Goal: Task Accomplishment & Management: Complete application form

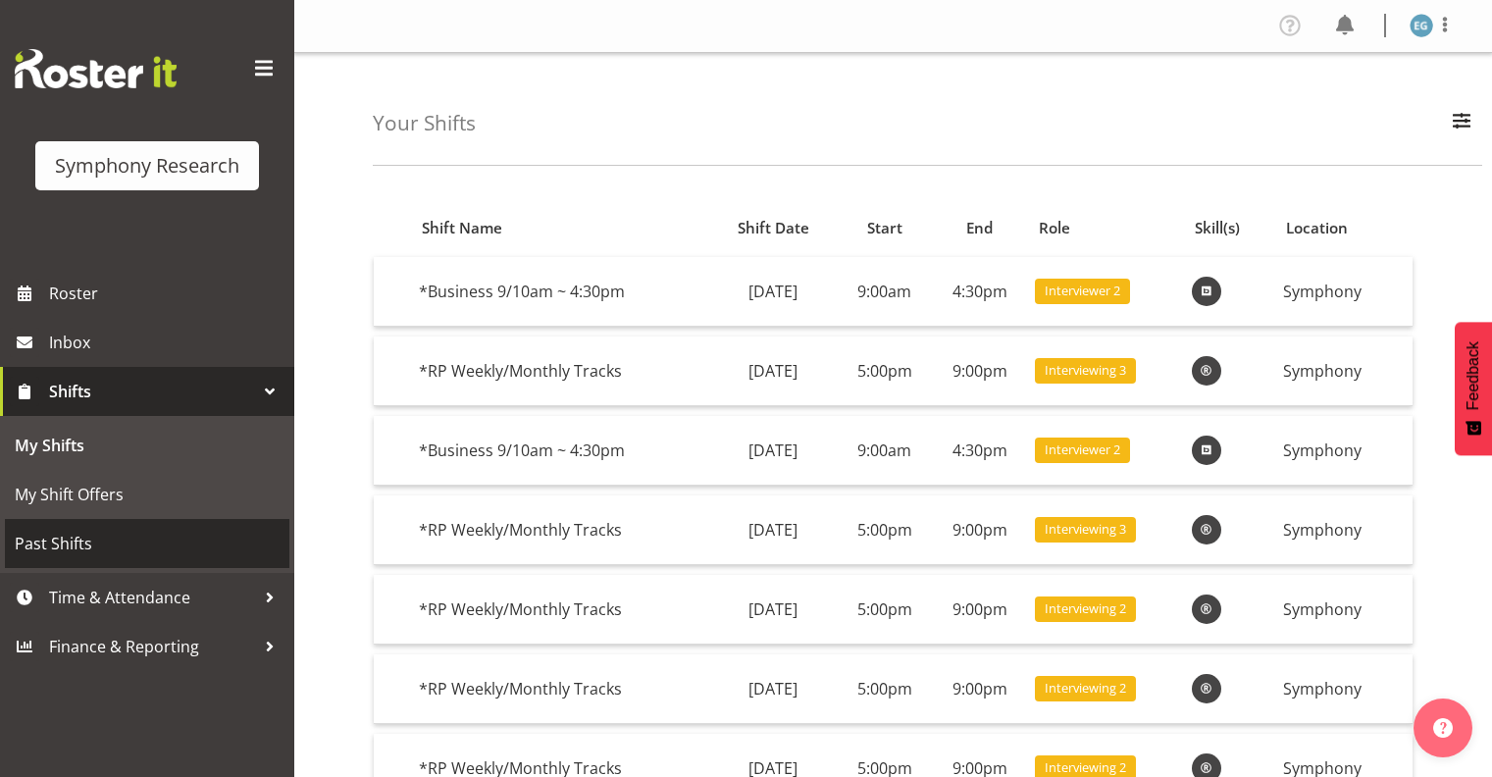
scroll to position [94, 0]
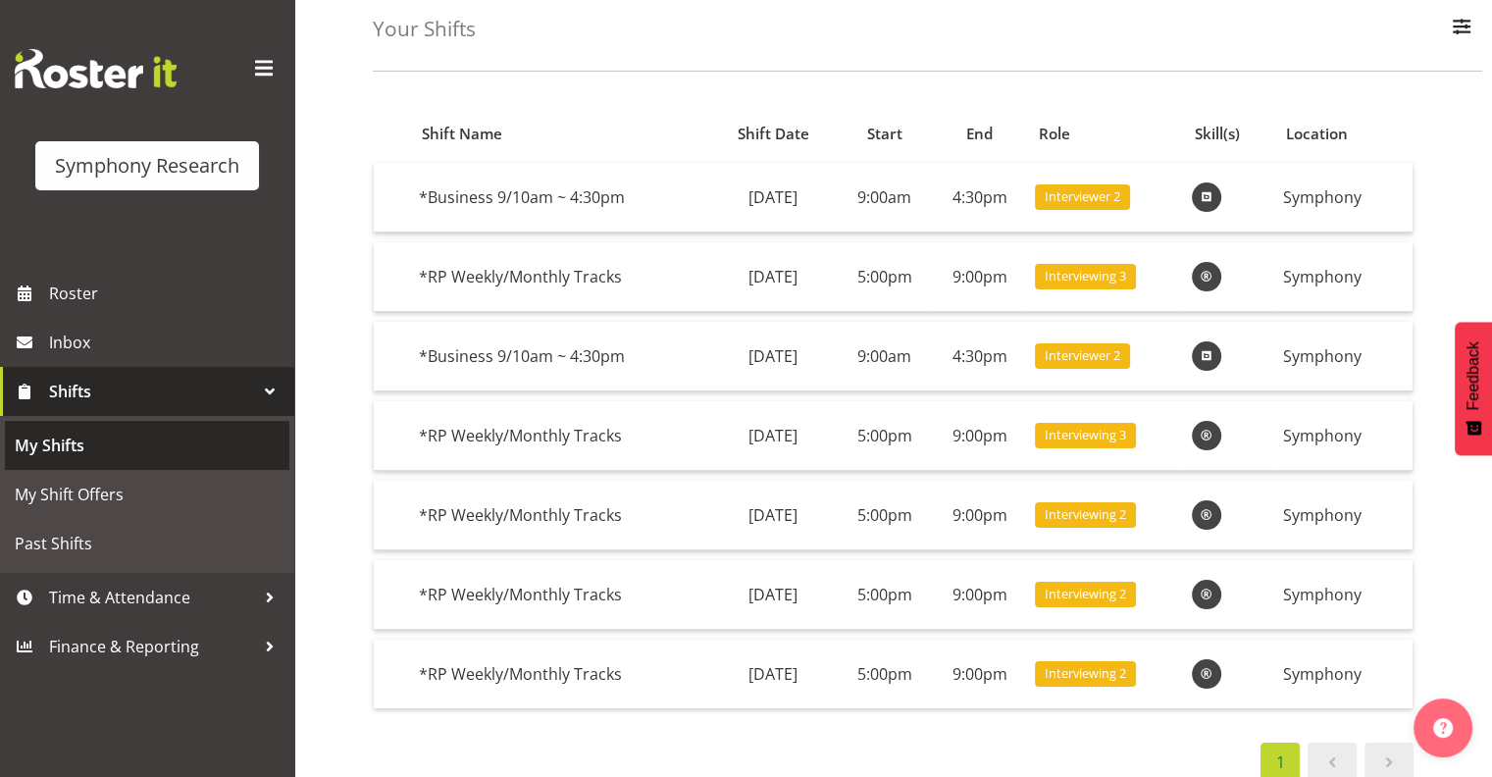
click at [50, 442] on span "My Shifts" at bounding box center [147, 444] width 265 height 29
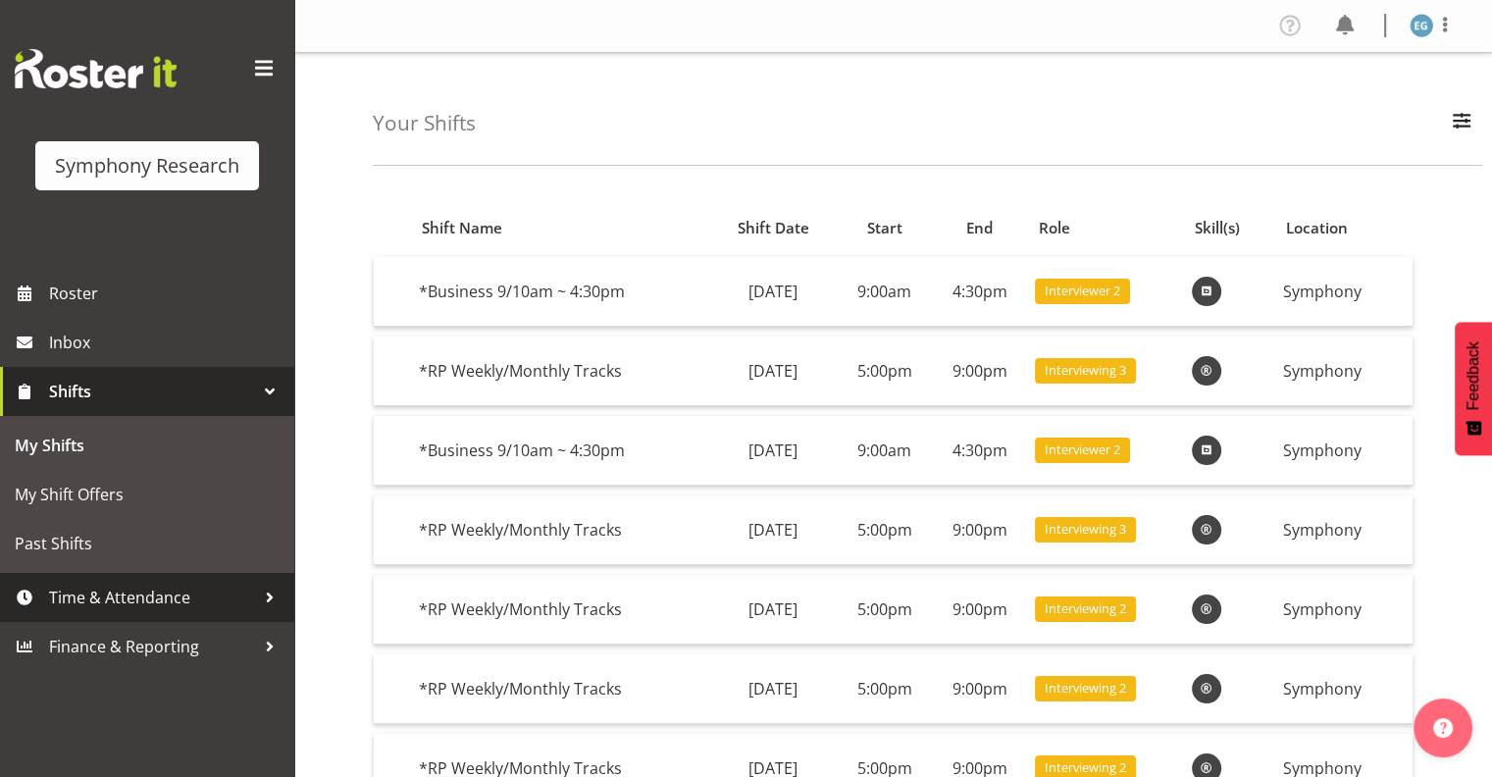
click at [120, 591] on span "Time & Attendance" at bounding box center [152, 596] width 206 height 29
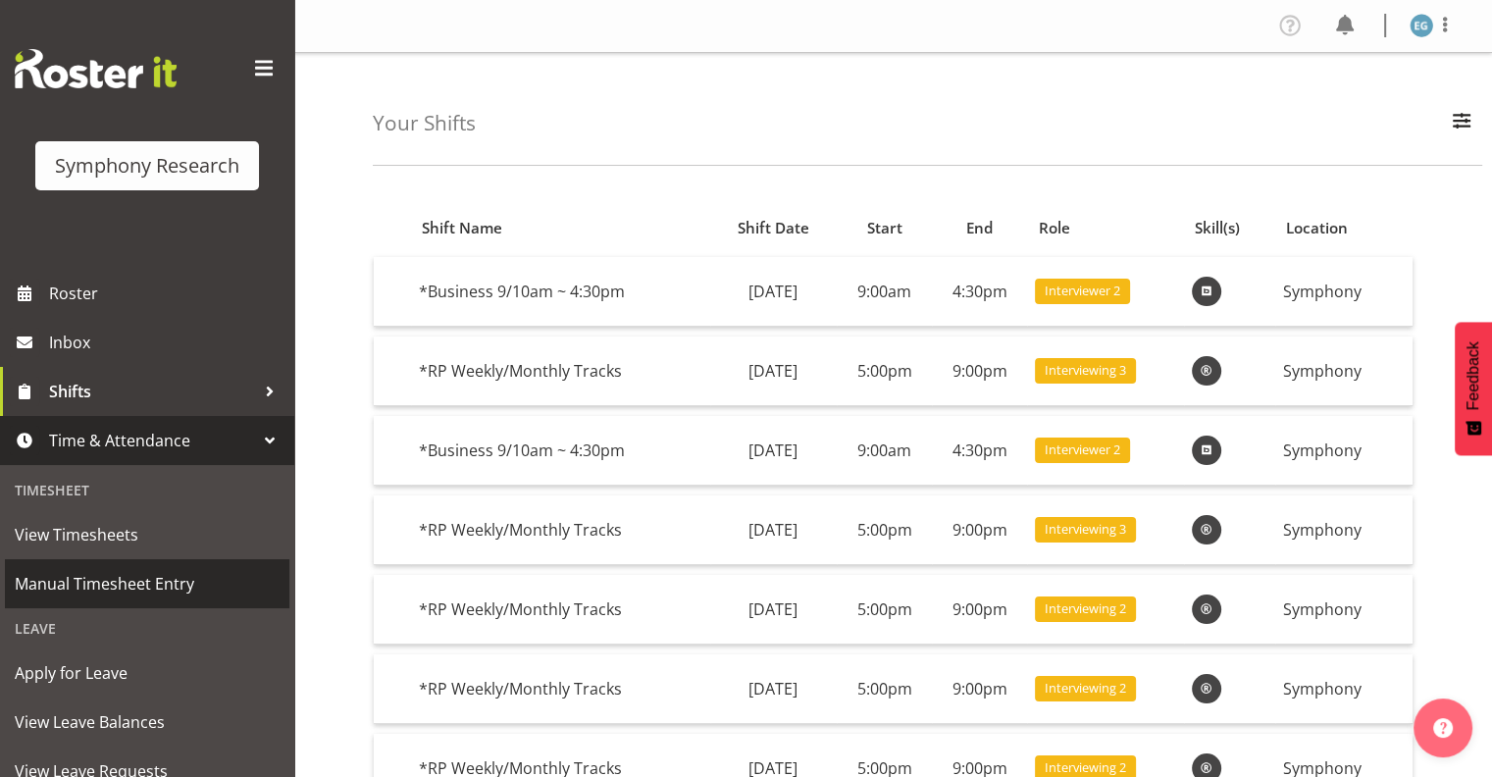
click at [134, 580] on span "Manual Timesheet Entry" at bounding box center [147, 583] width 265 height 29
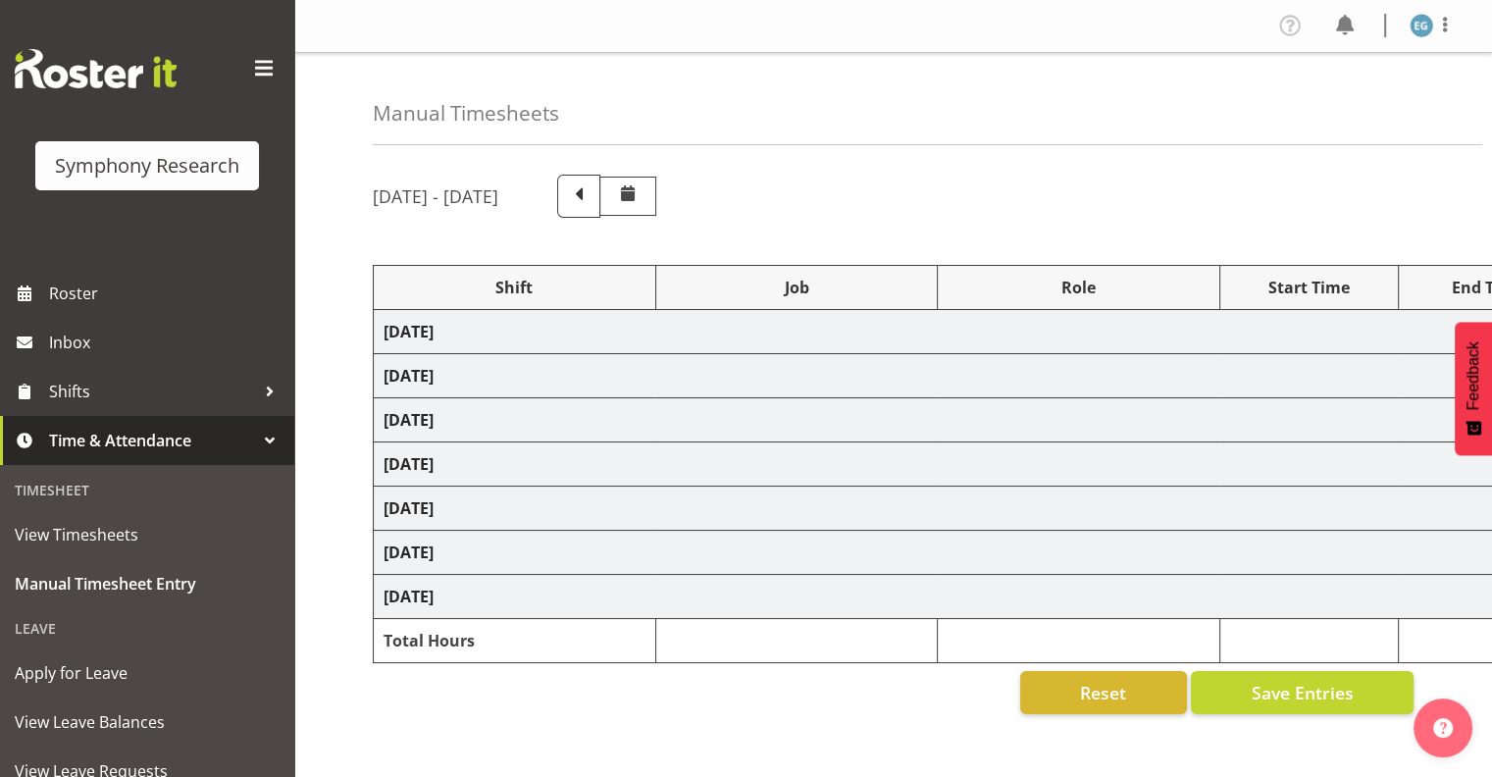
select select "26078"
select select "10587"
select select "26078"
select select "10587"
select select "48116"
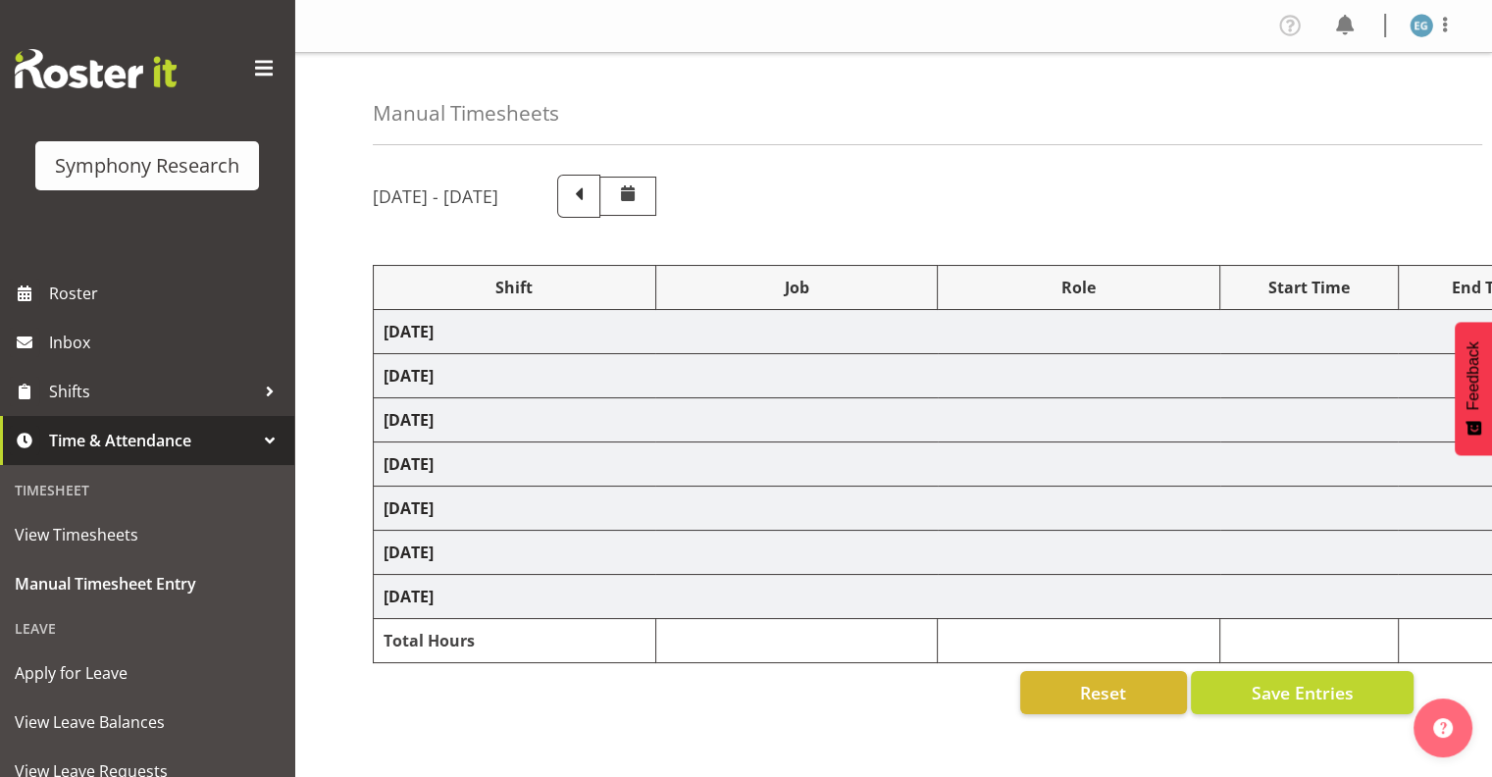
select select "10731"
select select "26078"
select select "10587"
select select "26078"
select select "10587"
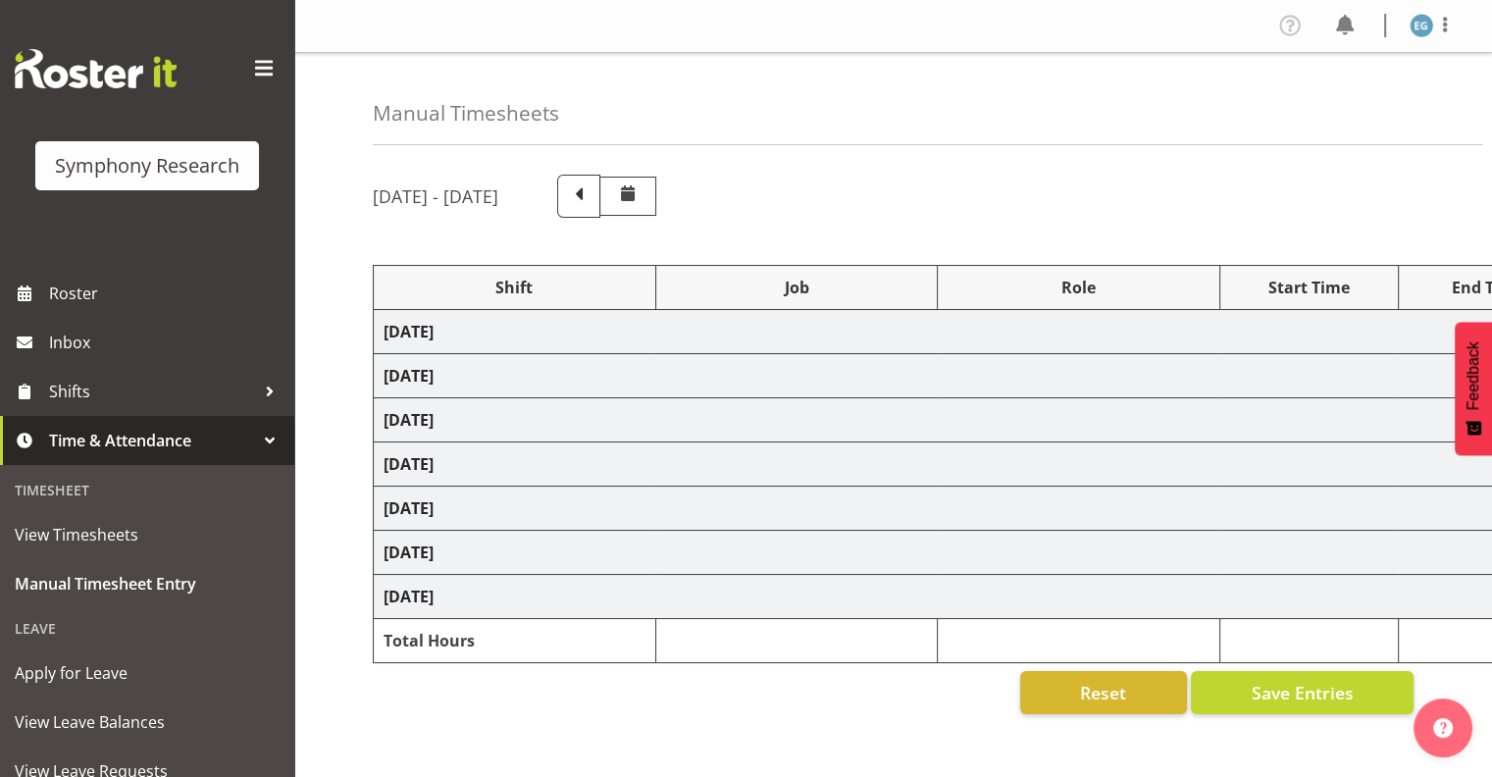
select select "48116"
select select "10731"
select select "26078"
select select "10587"
select select "26078"
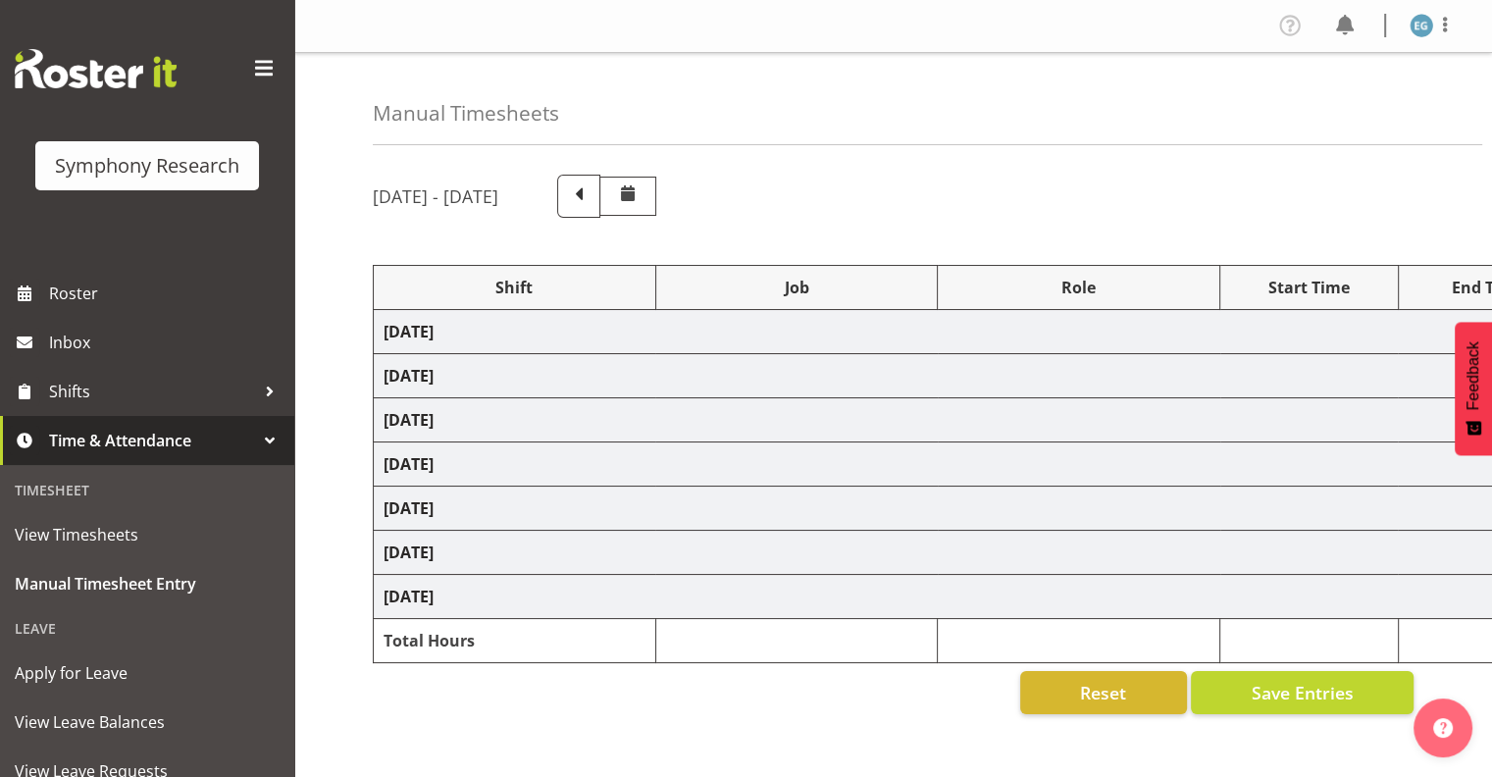
select select "10731"
select select "26078"
select select "10731"
select select "48116"
select select "10731"
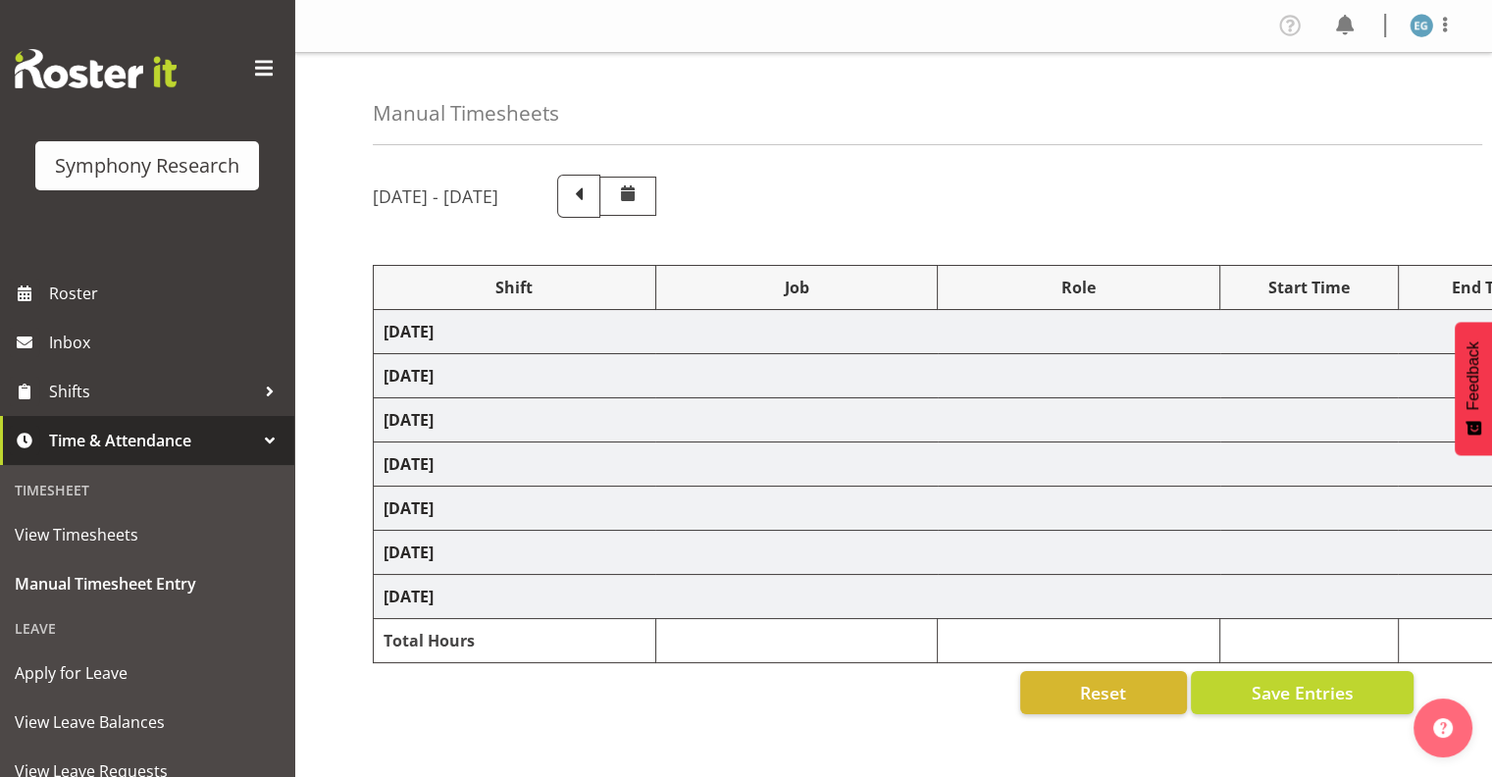
select select "48116"
select select "10731"
select select "26078"
select select "10731"
select select "26078"
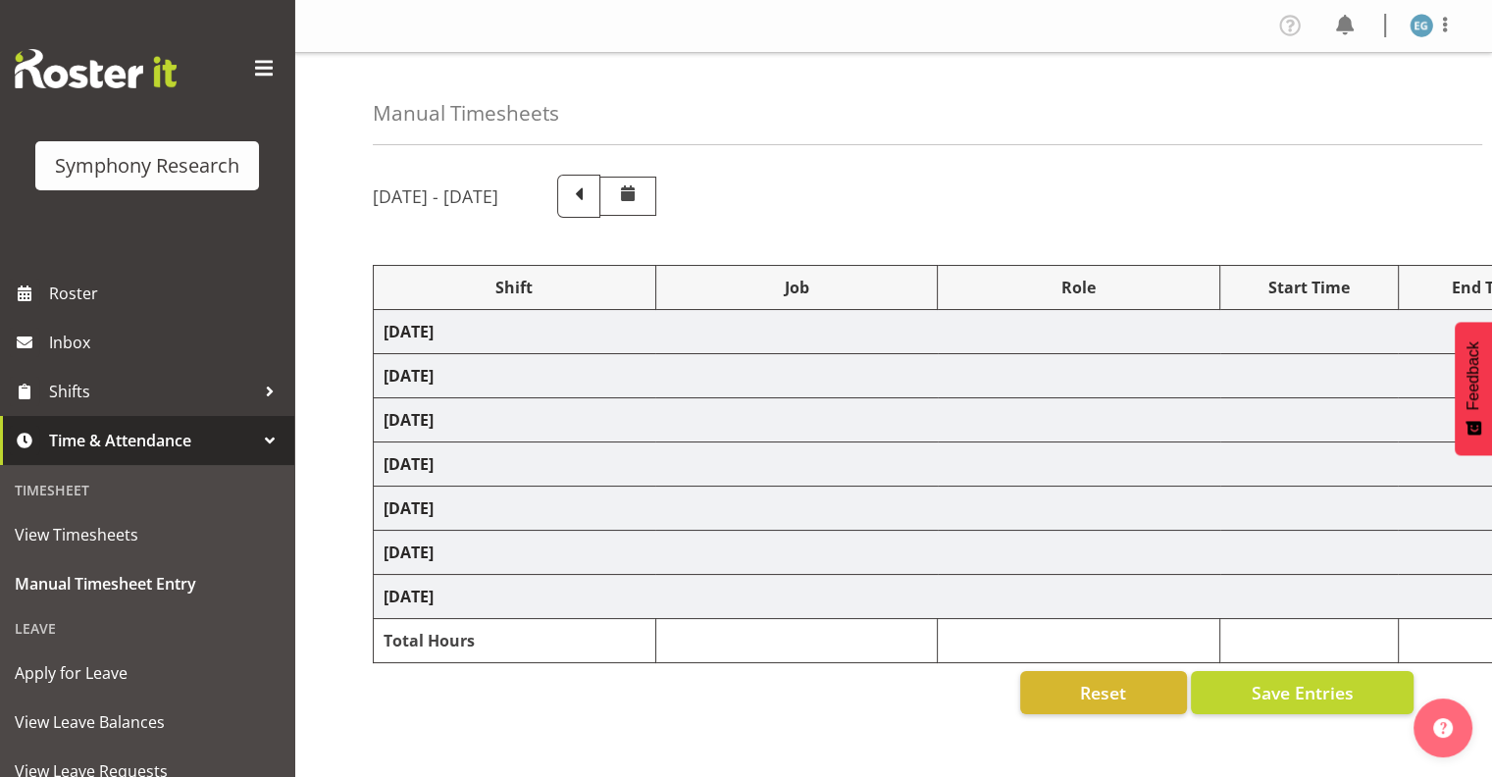
select select "10731"
select select "48116"
select select "10731"
select select "43777"
select select "10732"
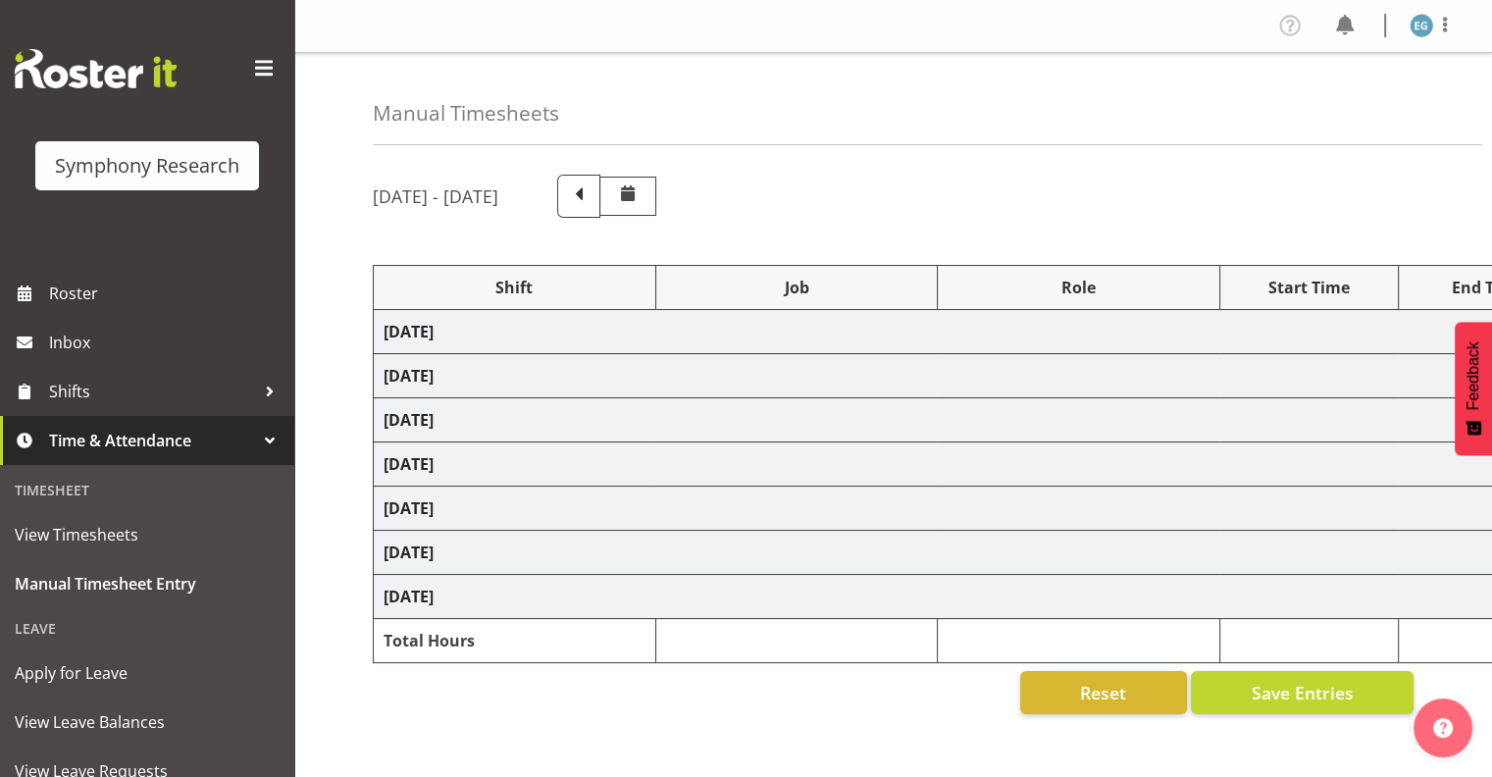
select select "297"
select select "43777"
select select "10732"
select select "43777"
select select "10732"
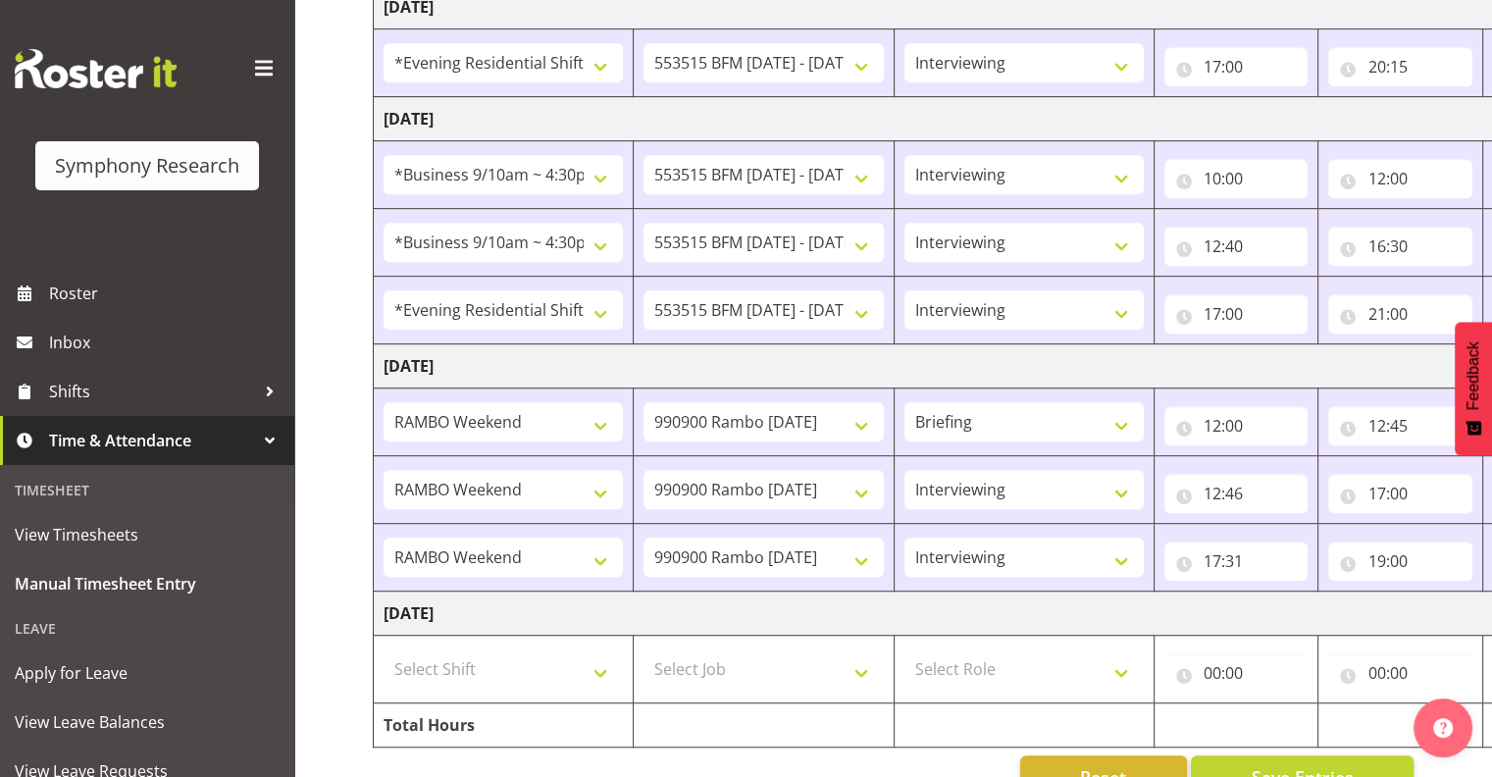
scroll to position [1179, 0]
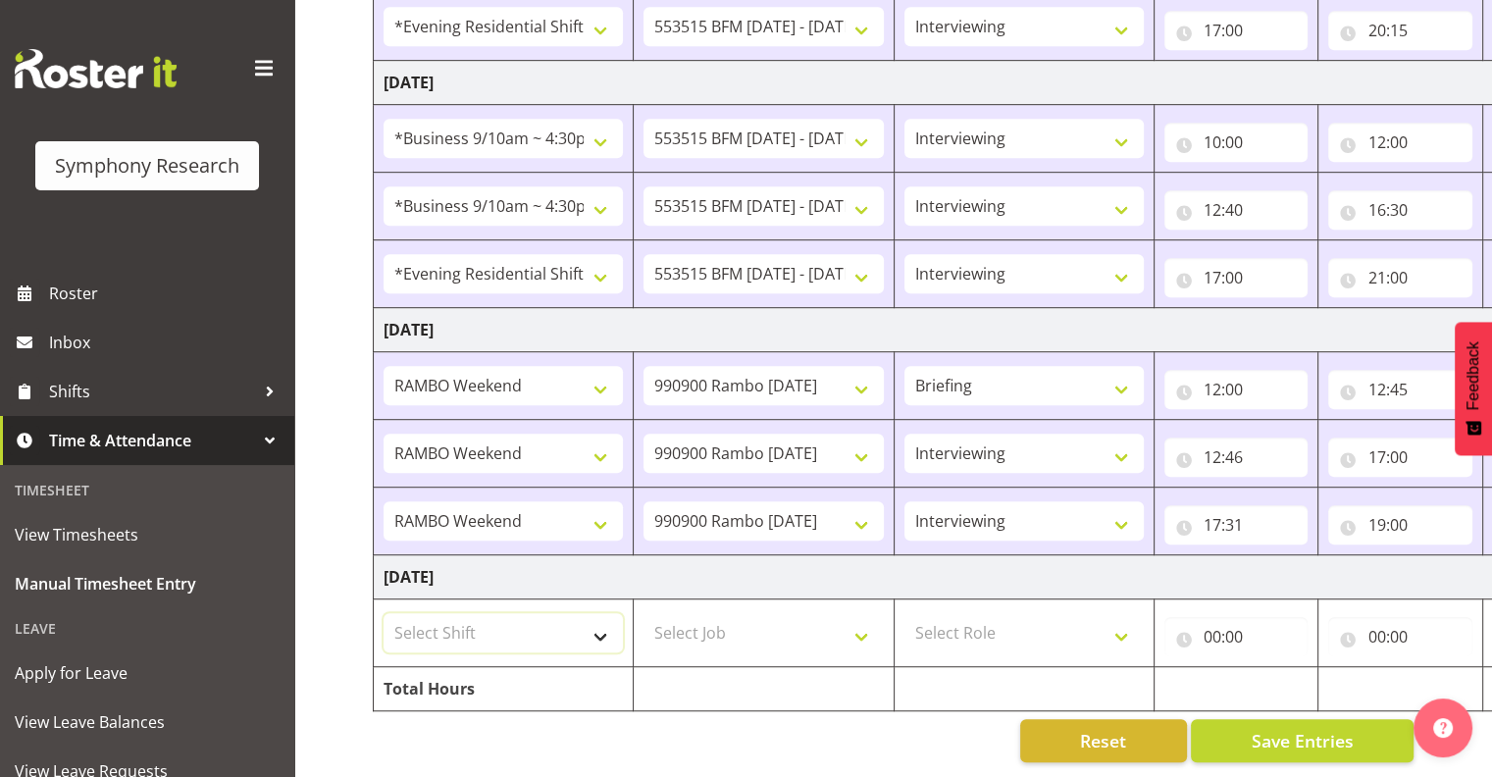
click at [599, 620] on select "Select Shift !!Weekend Residential (Roster IT Shift Label) *Business 9/10am ~ 4…" at bounding box center [502, 632] width 239 height 39
click at [383, 613] on select "Select Shift !!Weekend Residential (Roster IT Shift Label) *Business 9/10am ~ 4…" at bounding box center [502, 632] width 239 height 39
click at [599, 619] on select "!!Weekend Residential (Roster IT Shift Label) *Business 9/10am ~ 4:30pm *Busine…" at bounding box center [502, 632] width 239 height 39
select select "43777"
click at [383, 613] on select "!!Weekend Residential (Roster IT Shift Label) *Business 9/10am ~ 4:30pm *Busine…" at bounding box center [502, 632] width 239 height 39
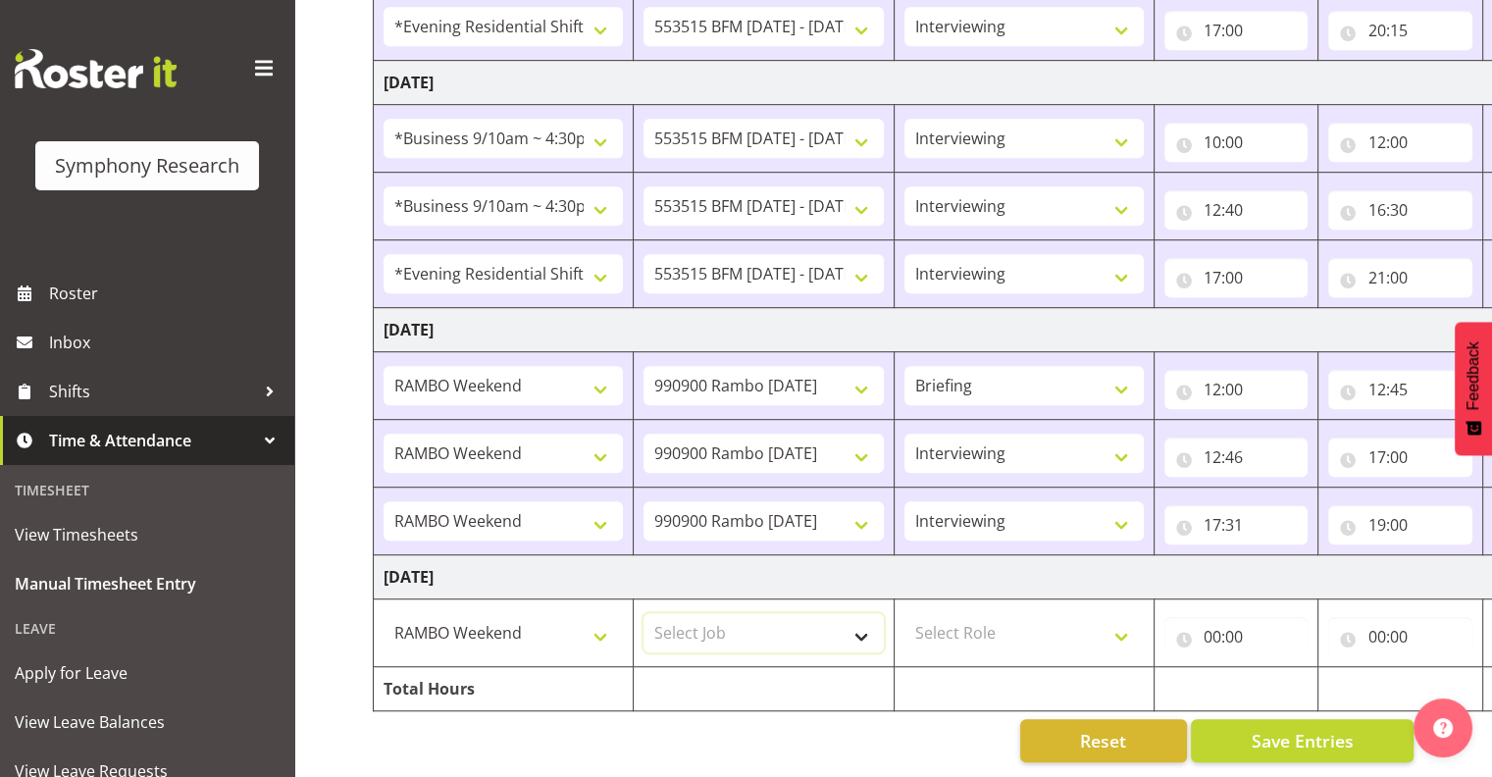
click at [859, 617] on select "Select Job 550060 IF Admin 553492 World Poll Aus Wave 2 Main 2025 553493 World …" at bounding box center [762, 632] width 239 height 39
select select "10732"
click at [643, 613] on select "Select Job 550060 IF Admin 553492 World Poll Aus Wave 2 Main 2025 553493 World …" at bounding box center [762, 632] width 239 height 39
click at [1120, 616] on select "Select Role Interviewing Briefing" at bounding box center [1023, 632] width 239 height 39
select select "47"
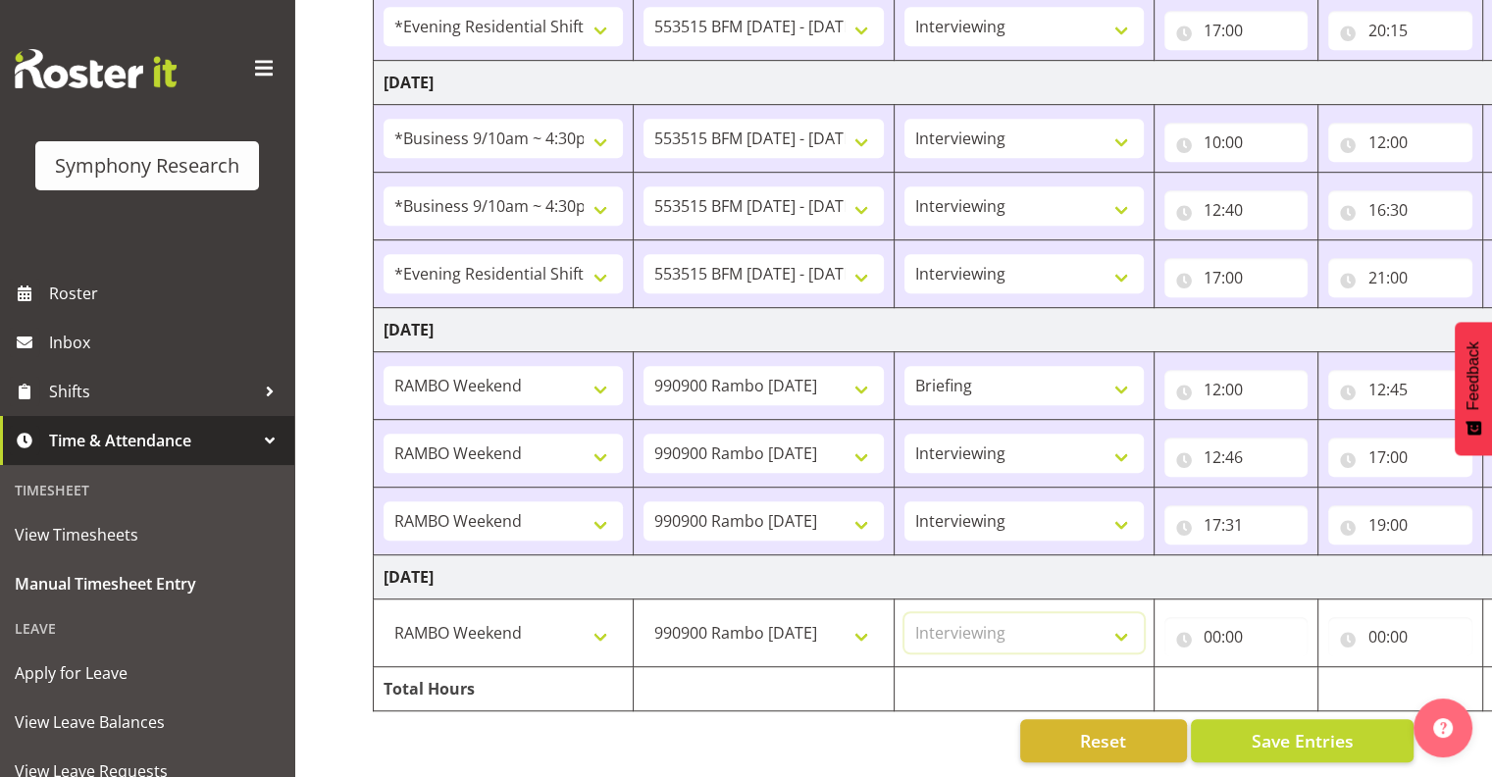
click at [904, 613] on select "Select Role Interviewing Briefing" at bounding box center [1023, 632] width 239 height 39
click at [1226, 617] on input "00:00" at bounding box center [1236, 636] width 144 height 39
click at [1284, 668] on select "00 01 02 03 04 05 06 07 08 09 10 11 12 13 14 15 16 17 18 19 20 21 22 23" at bounding box center [1298, 687] width 44 height 39
select select "13"
click at [1276, 668] on select "00 01 02 03 04 05 06 07 08 09 10 11 12 13 14 15 16 17 18 19 20 21 22 23" at bounding box center [1298, 687] width 44 height 39
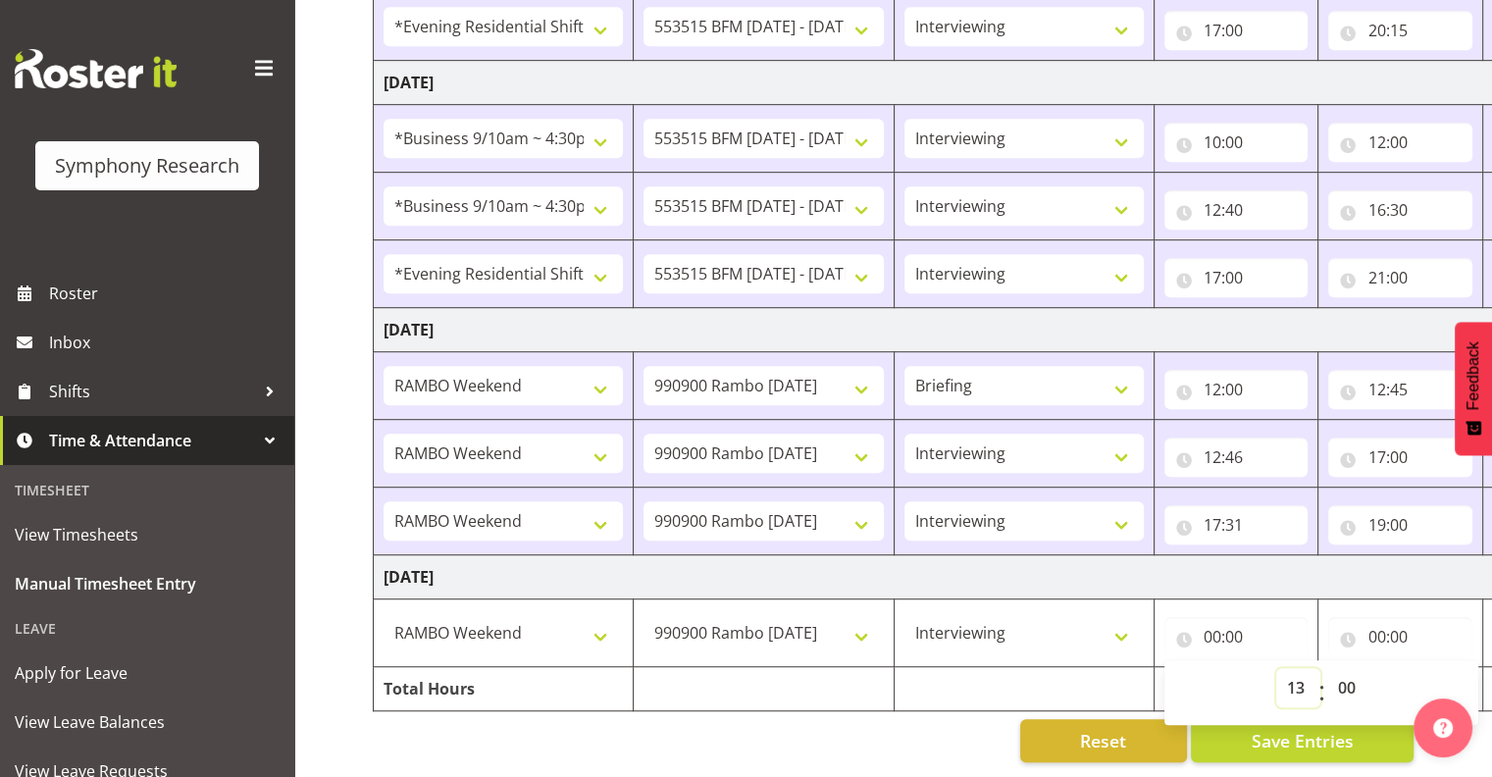
type input "13:00"
click at [1344, 669] on select "00 01 02 03 04 05 06 07 08 09 10 11 12 13 14 15 16 17 18 19 20 21 22 23 24 25 2…" at bounding box center [1349, 687] width 44 height 39
select select "55"
click at [1327, 668] on select "00 01 02 03 04 05 06 07 08 09 10 11 12 13 14 15 16 17 18 19 20 21 22 23 24 25 2…" at bounding box center [1349, 687] width 44 height 39
type input "13:55"
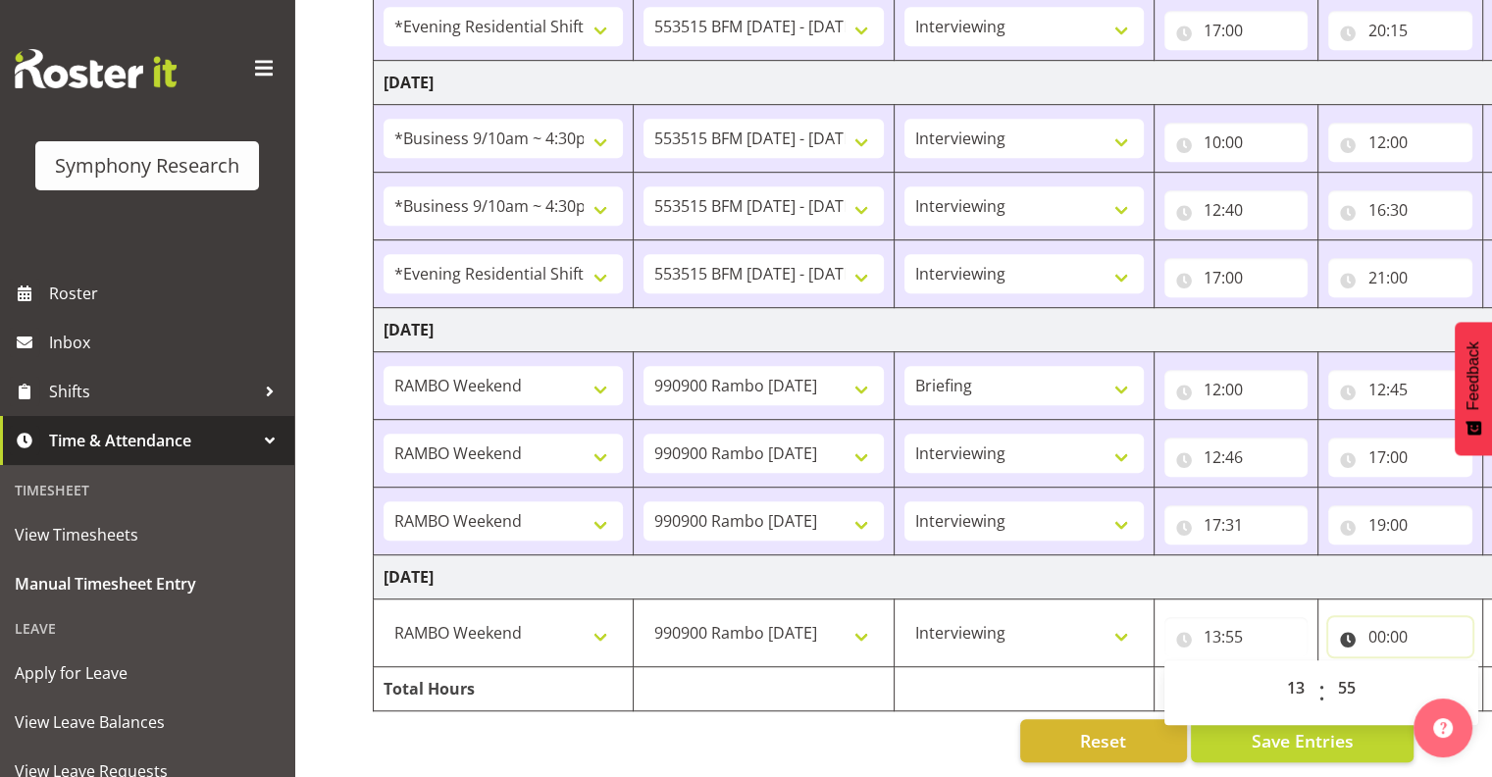
click at [1395, 619] on input "00:00" at bounding box center [1400, 636] width 144 height 39
click at [1375, 620] on input "00:00" at bounding box center [1400, 636] width 144 height 39
click at [1373, 617] on input "00:00" at bounding box center [1400, 636] width 144 height 39
click at [1459, 668] on select "00 01 02 03 04 05 06 07 08 09 10 11 12 13 14 15 16 17 18 19 20 21 22 23" at bounding box center [1462, 687] width 44 height 39
select select "18"
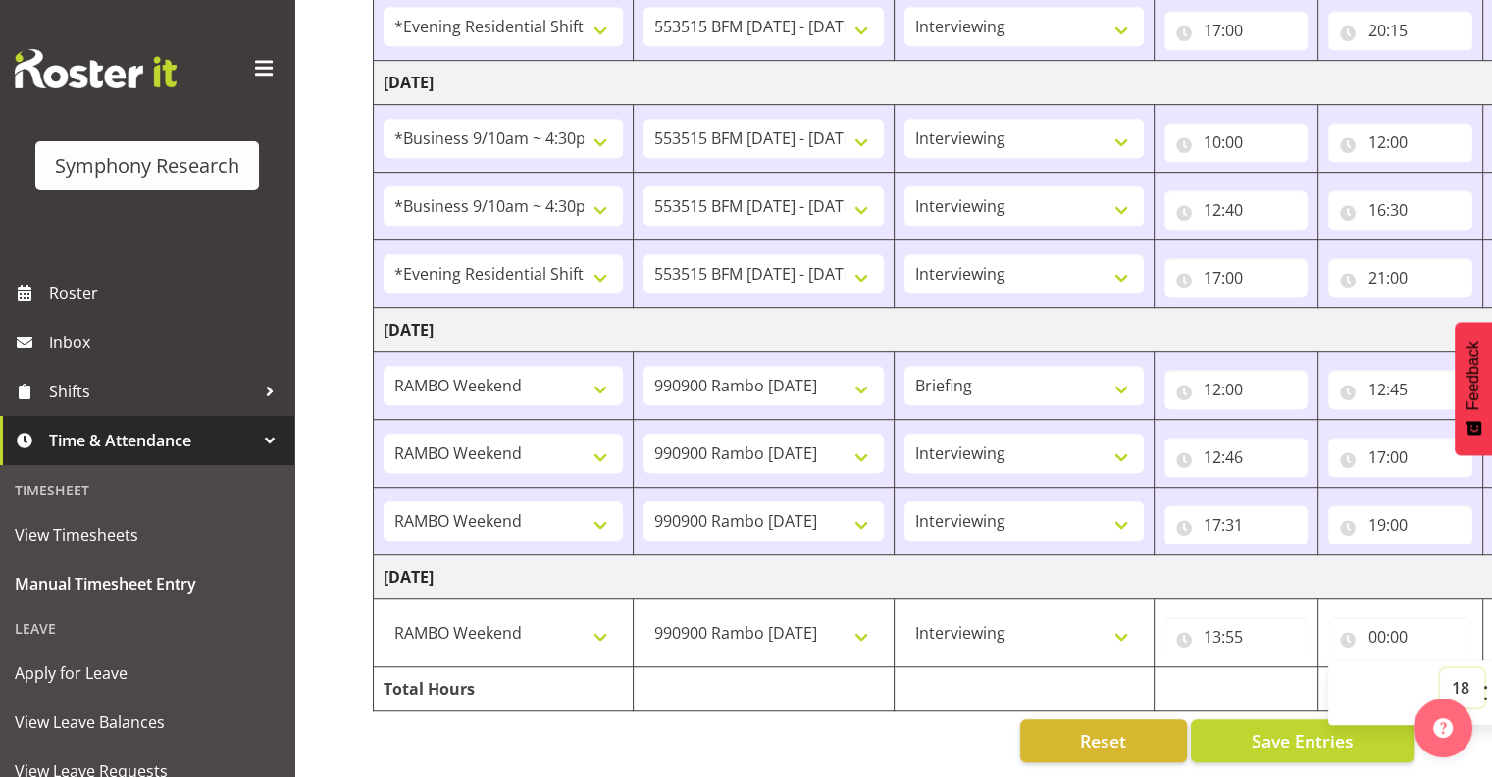
click at [1440, 668] on select "00 01 02 03 04 05 06 07 08 09 10 11 12 13 14 15 16 17 18 19 20 21 22 23" at bounding box center [1462, 687] width 44 height 39
type input "18:00"
click at [1398, 617] on input "18:00" at bounding box center [1400, 636] width 144 height 39
click at [1396, 619] on input "18:00" at bounding box center [1400, 636] width 144 height 39
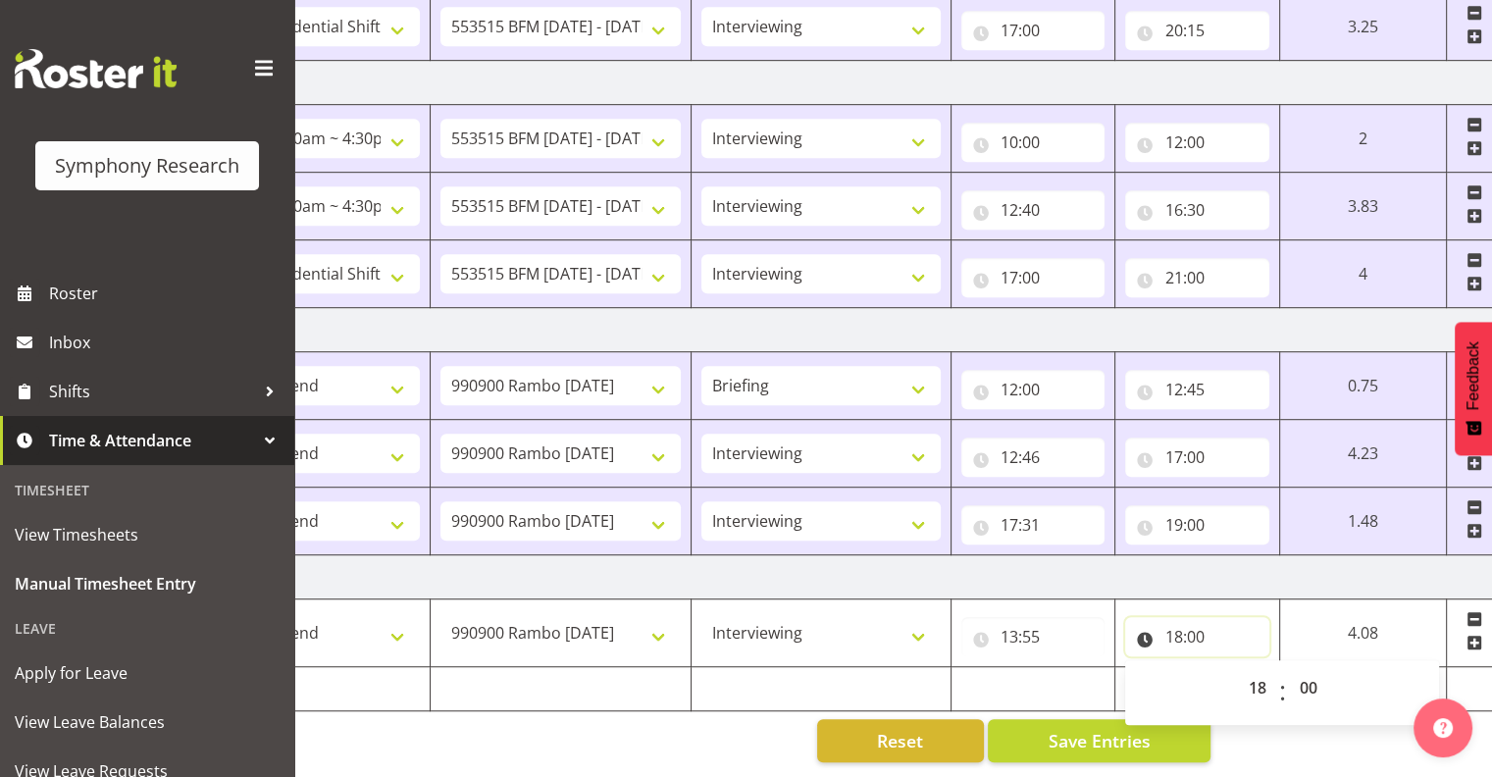
scroll to position [0, 231]
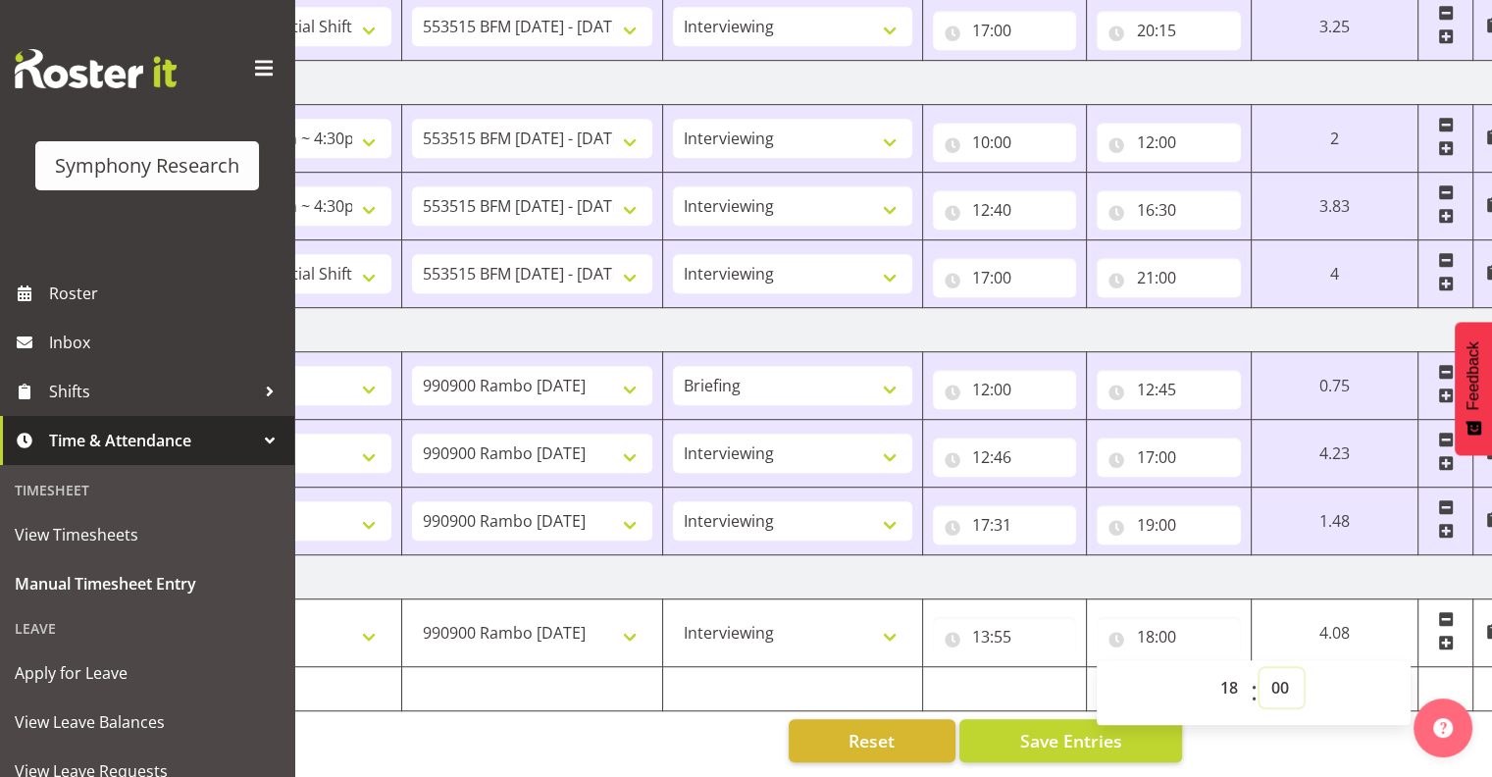
click at [1278, 668] on select "00 01 02 03 04 05 06 07 08 09 10 11 12 13 14 15 16 17 18 19 20 21 22 23 24 25 2…" at bounding box center [1281, 687] width 44 height 39
select select "11"
click at [1303, 668] on select "00 01 02 03 04 05 06 07 08 09 10 11 12 13 14 15 16 17 18 19 20 21 22 23 24 25 2…" at bounding box center [1281, 687] width 44 height 39
type input "18:11"
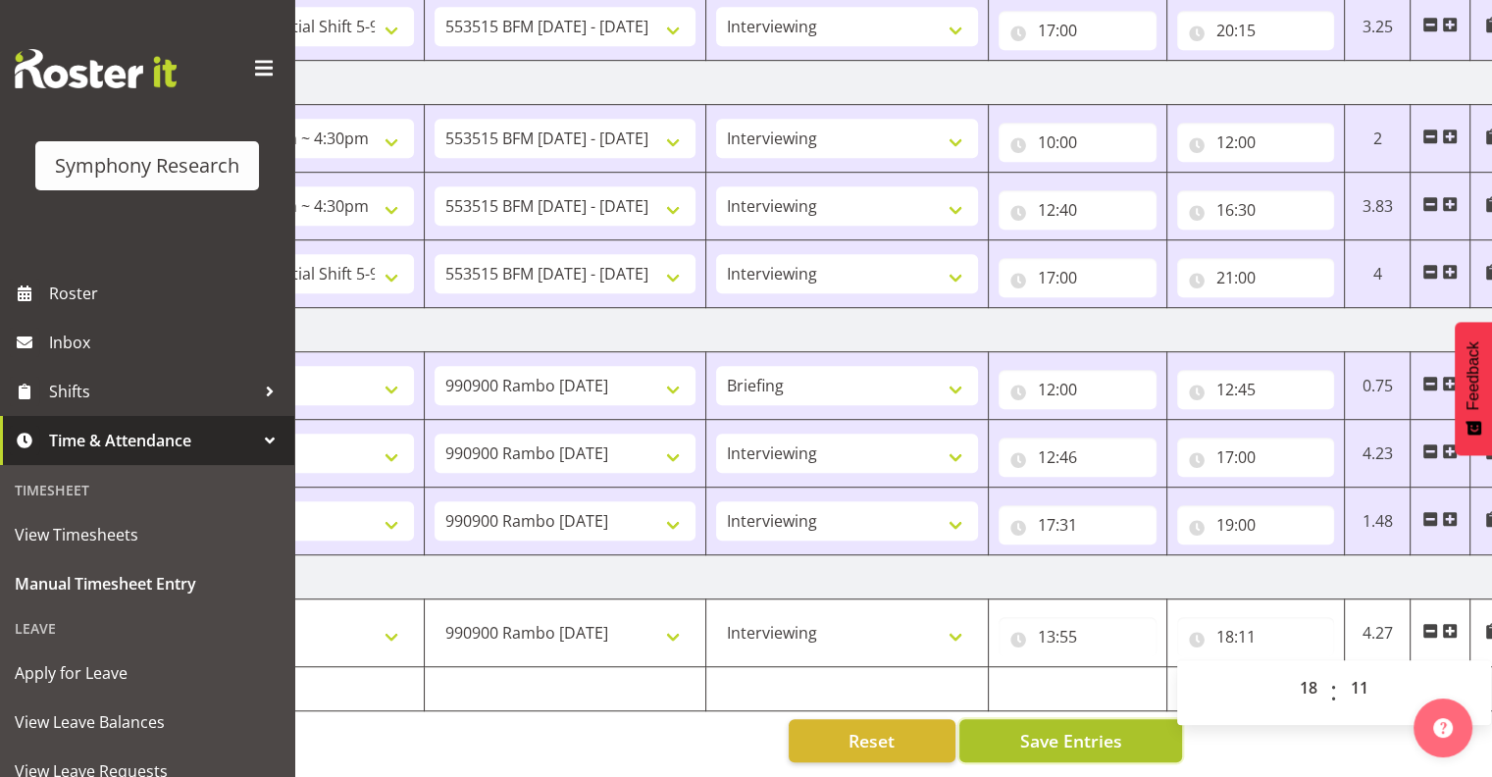
click at [1101, 728] on span "Save Entries" at bounding box center [1070, 740] width 102 height 25
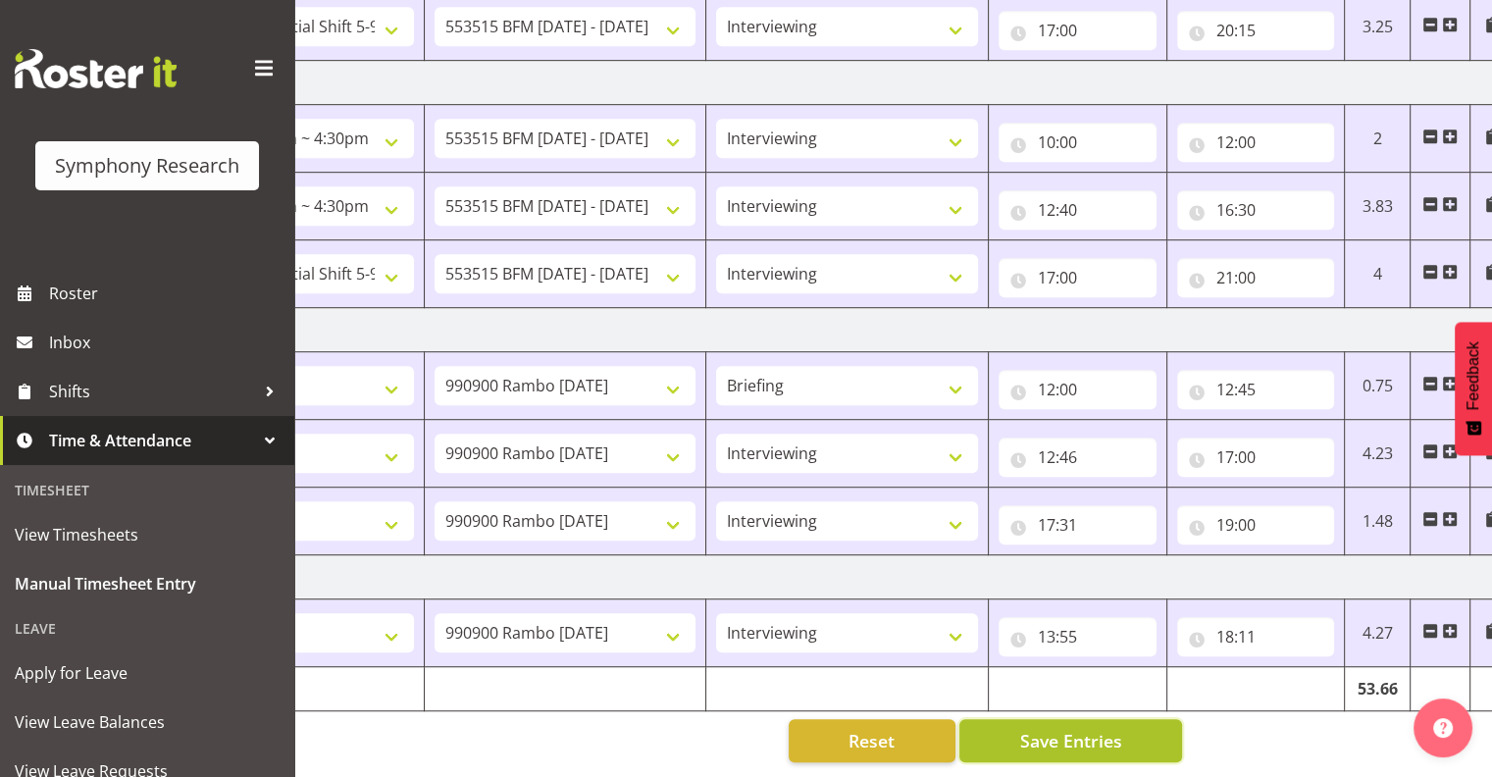
click at [1083, 728] on span "Save Entries" at bounding box center [1070, 740] width 102 height 25
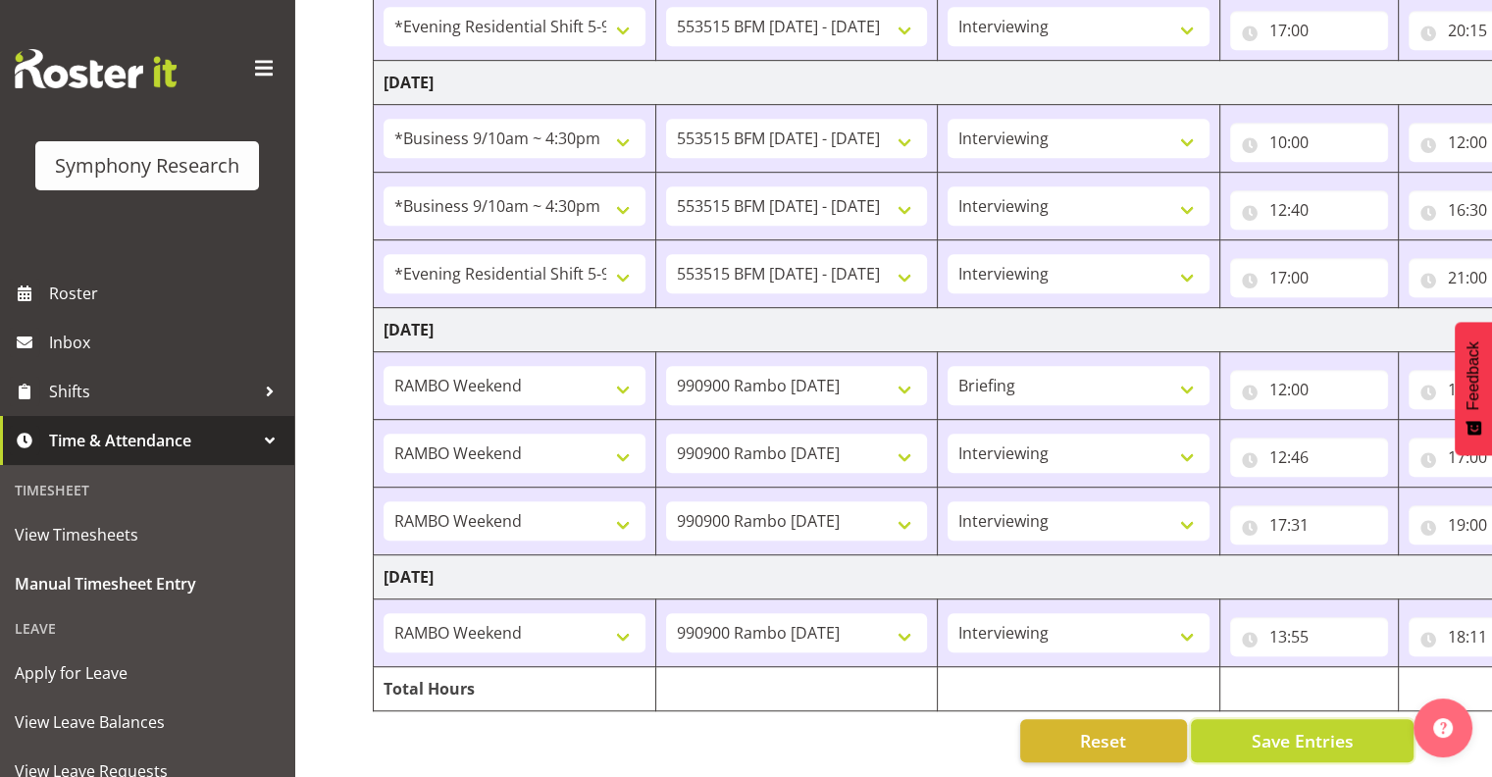
scroll to position [0, 254]
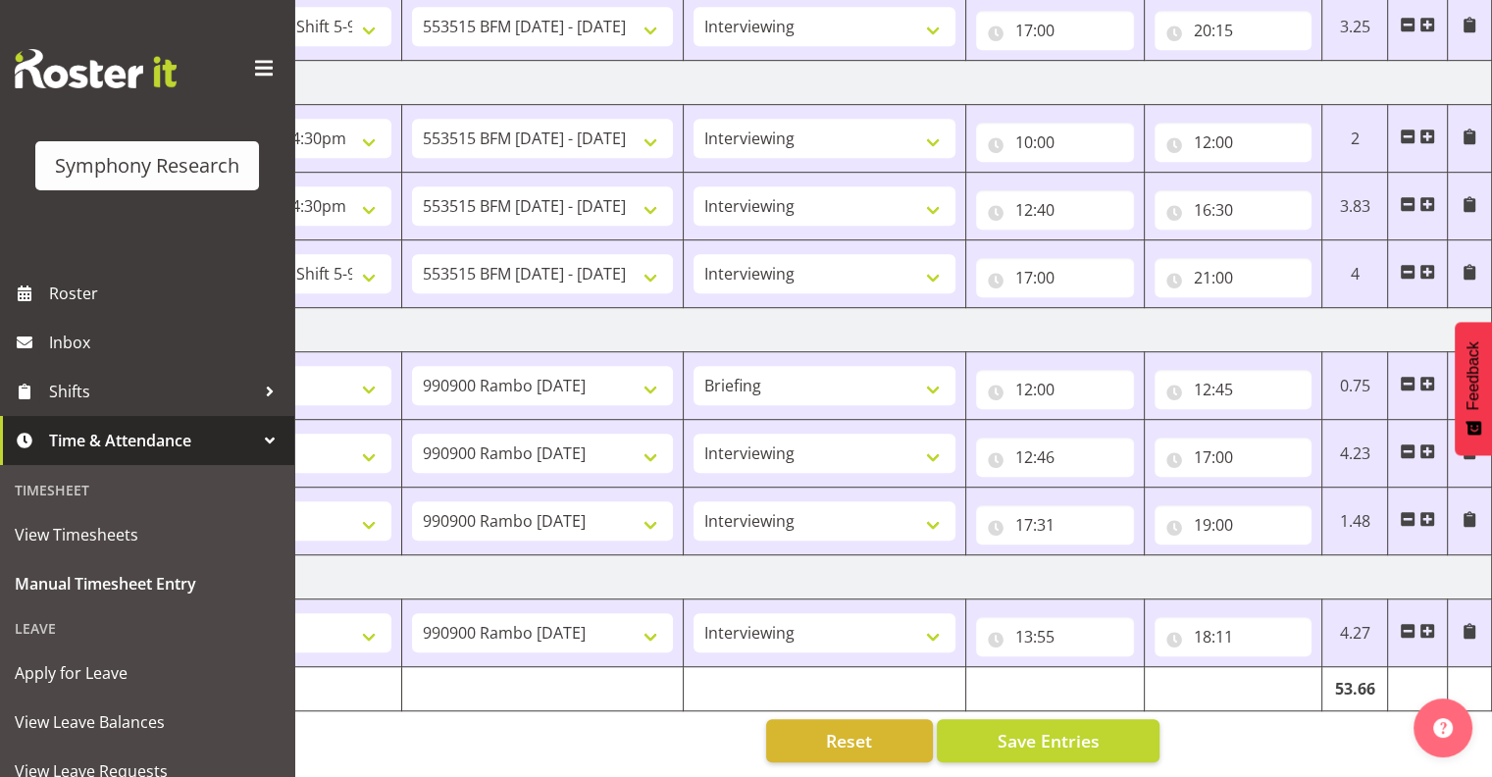
click at [1424, 623] on span at bounding box center [1427, 631] width 16 height 16
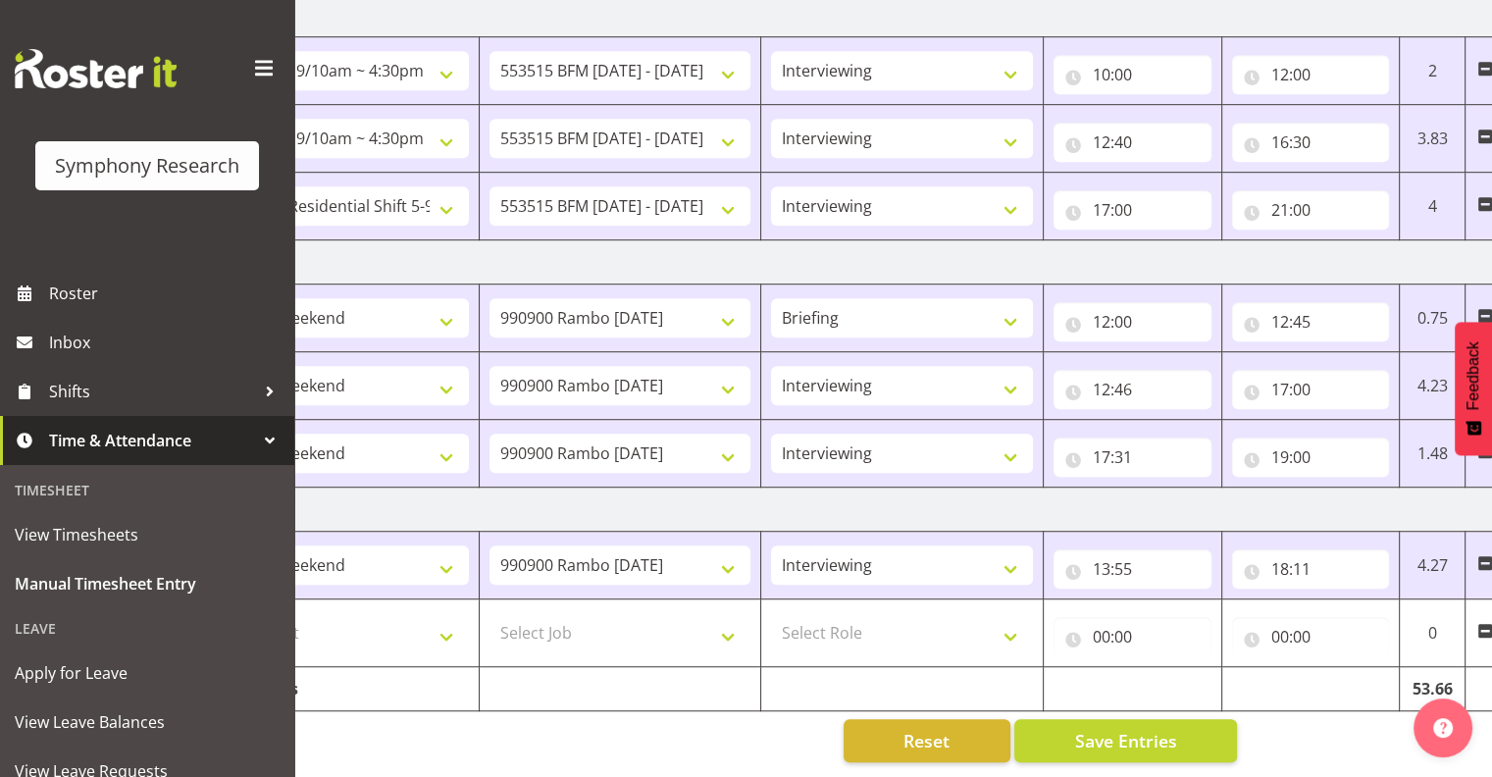
scroll to position [0, 0]
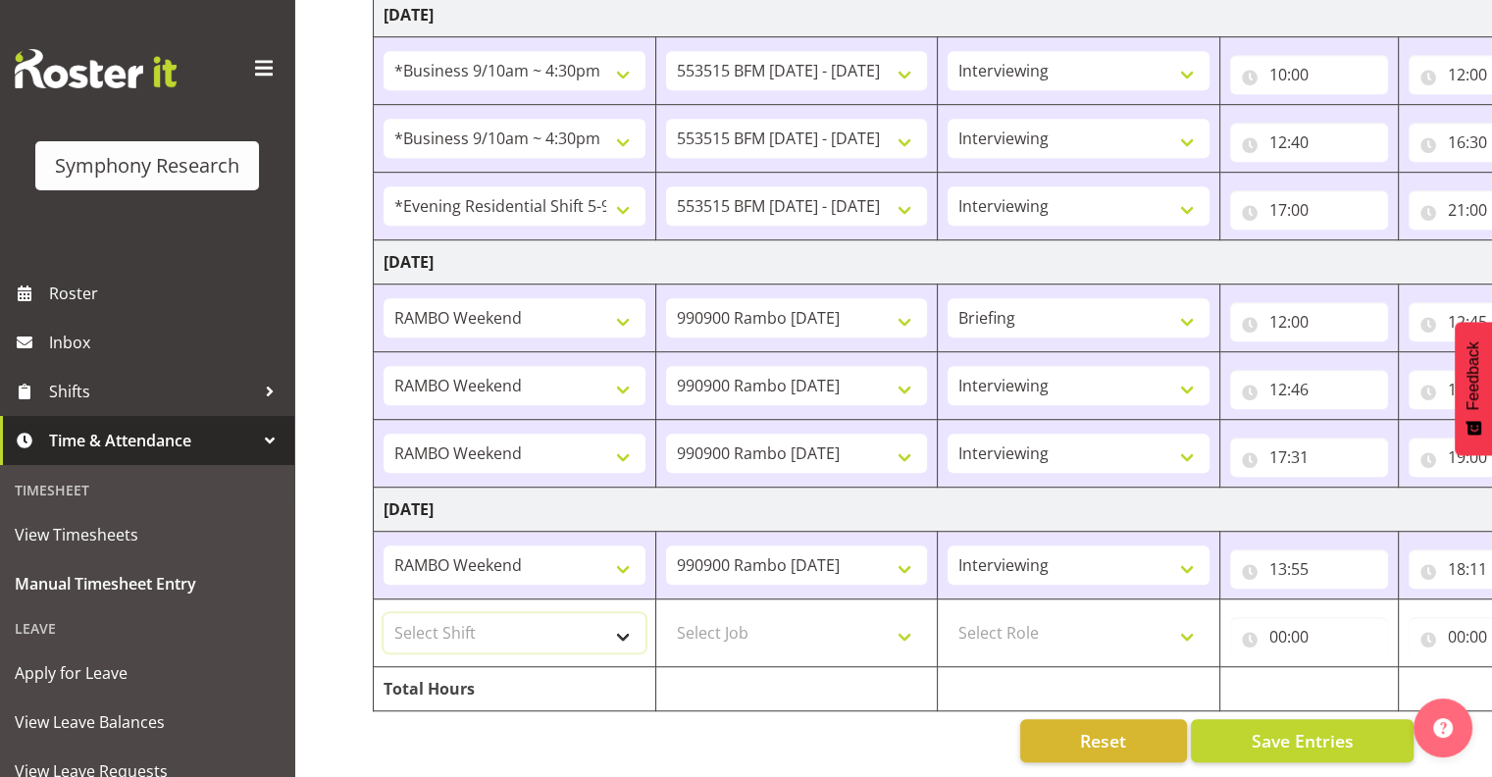
click at [623, 616] on select "Select Shift !!Weekend Residential (Roster IT Shift Label) *Business 9/10am ~ 4…" at bounding box center [514, 632] width 262 height 39
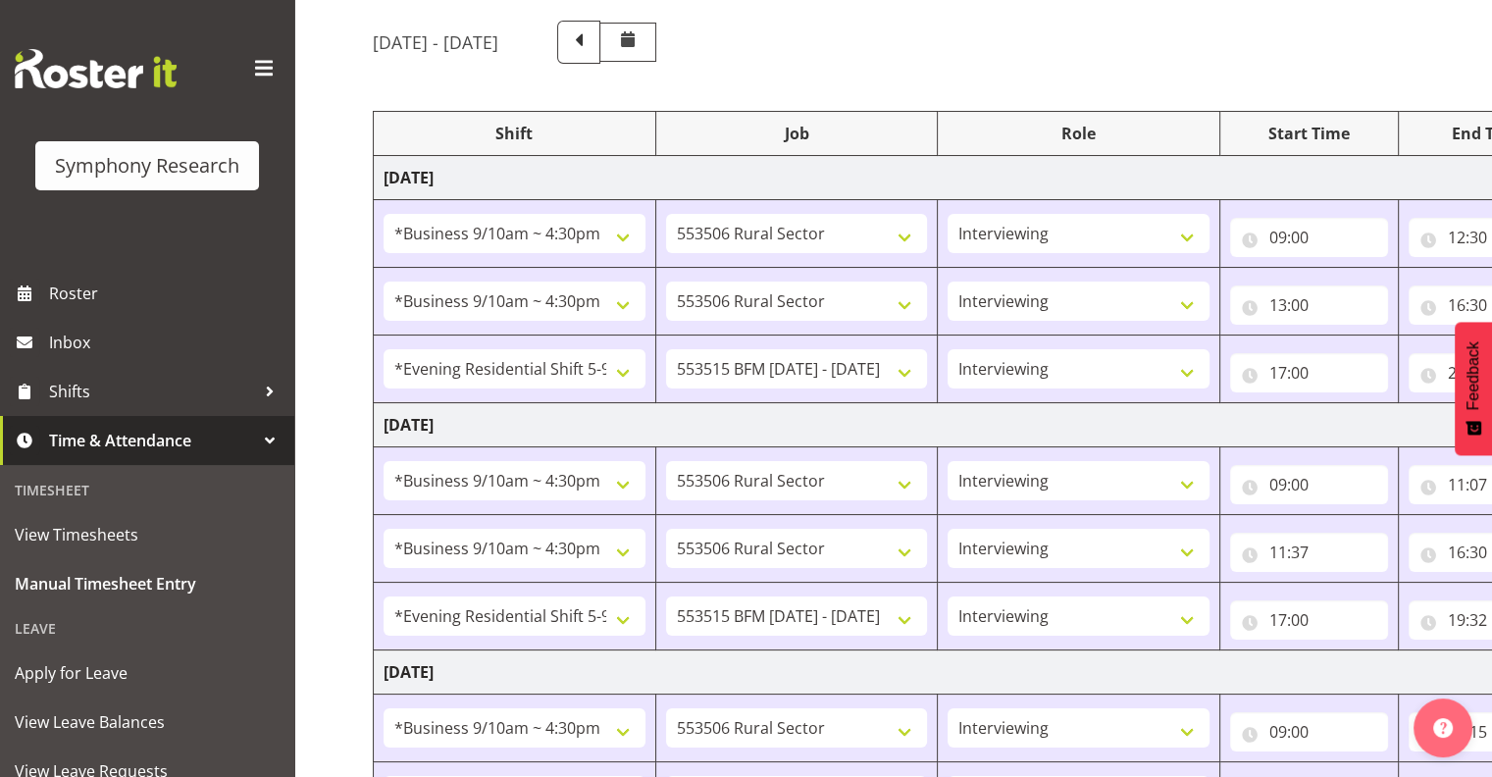
scroll to position [1246, 0]
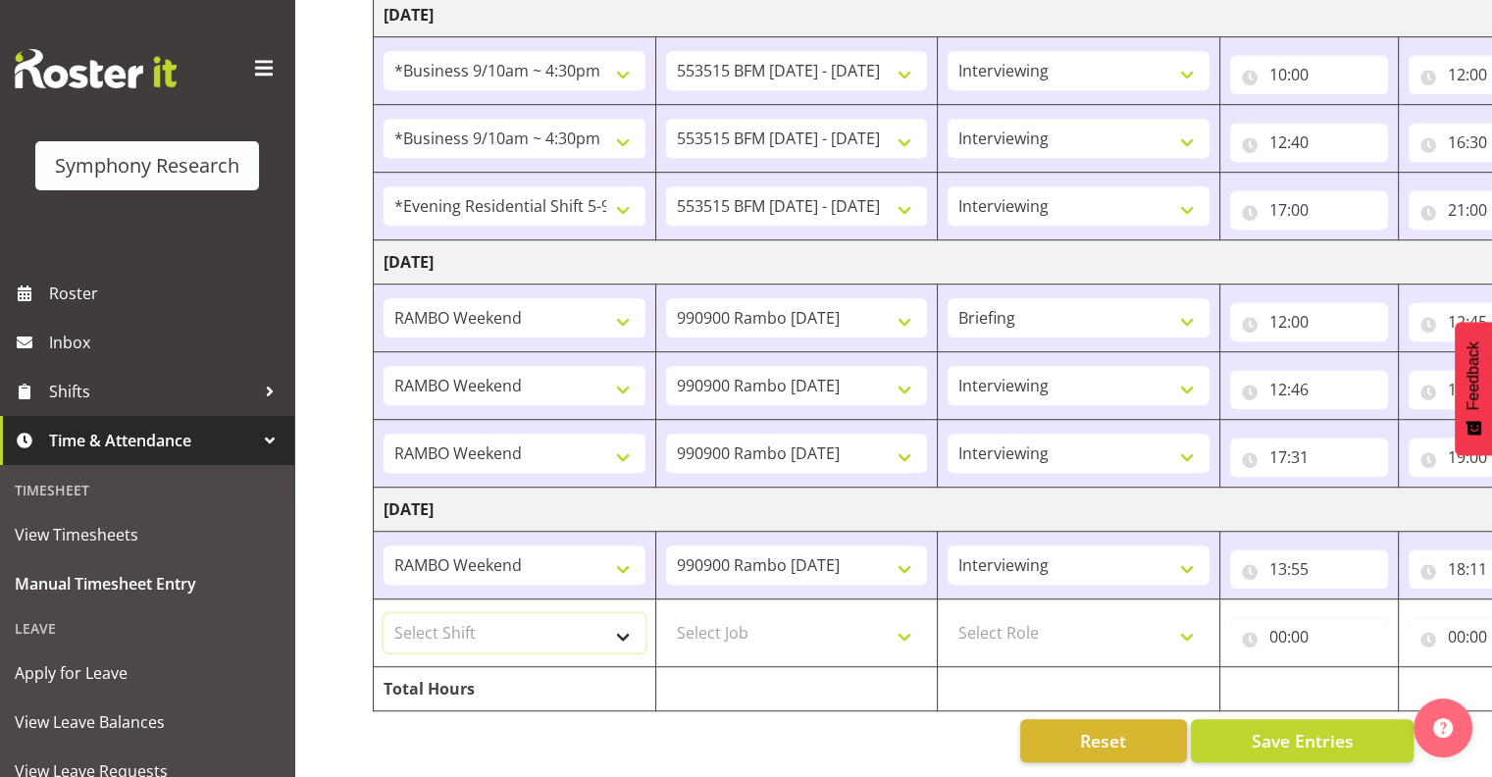
click at [620, 613] on select "Select Shift !!Weekend Residential (Roster IT Shift Label) *Business 9/10am ~ 4…" at bounding box center [514, 632] width 262 height 39
select select "17154"
click at [383, 613] on select "Select Shift !!Weekend Residential (Roster IT Shift Label) *Business 9/10am ~ 4…" at bounding box center [514, 632] width 262 height 39
click at [907, 619] on select "Select Job 550060 IF Admin 553492 World Poll Aus Wave 2 Main 2025 553493 World …" at bounding box center [797, 632] width 262 height 39
select select "10731"
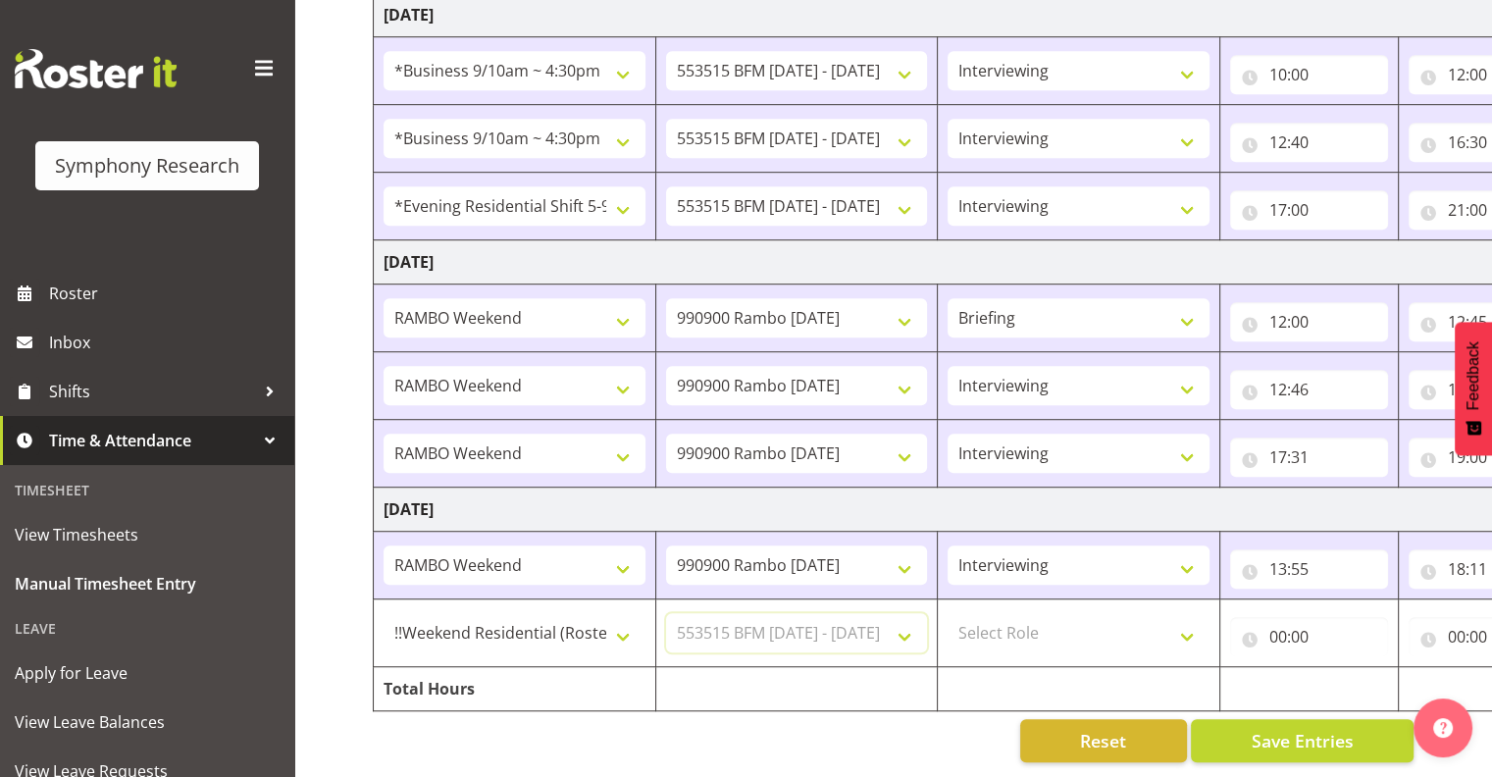
click at [666, 613] on select "Select Job 550060 IF Admin 553492 World Poll Aus Wave 2 Main 2025 553493 World …" at bounding box center [797, 632] width 262 height 39
click at [1188, 616] on select "Select Role Interviewing Briefing" at bounding box center [1078, 632] width 262 height 39
select select "47"
click at [947, 613] on select "Select Role Interviewing Briefing" at bounding box center [1078, 632] width 262 height 39
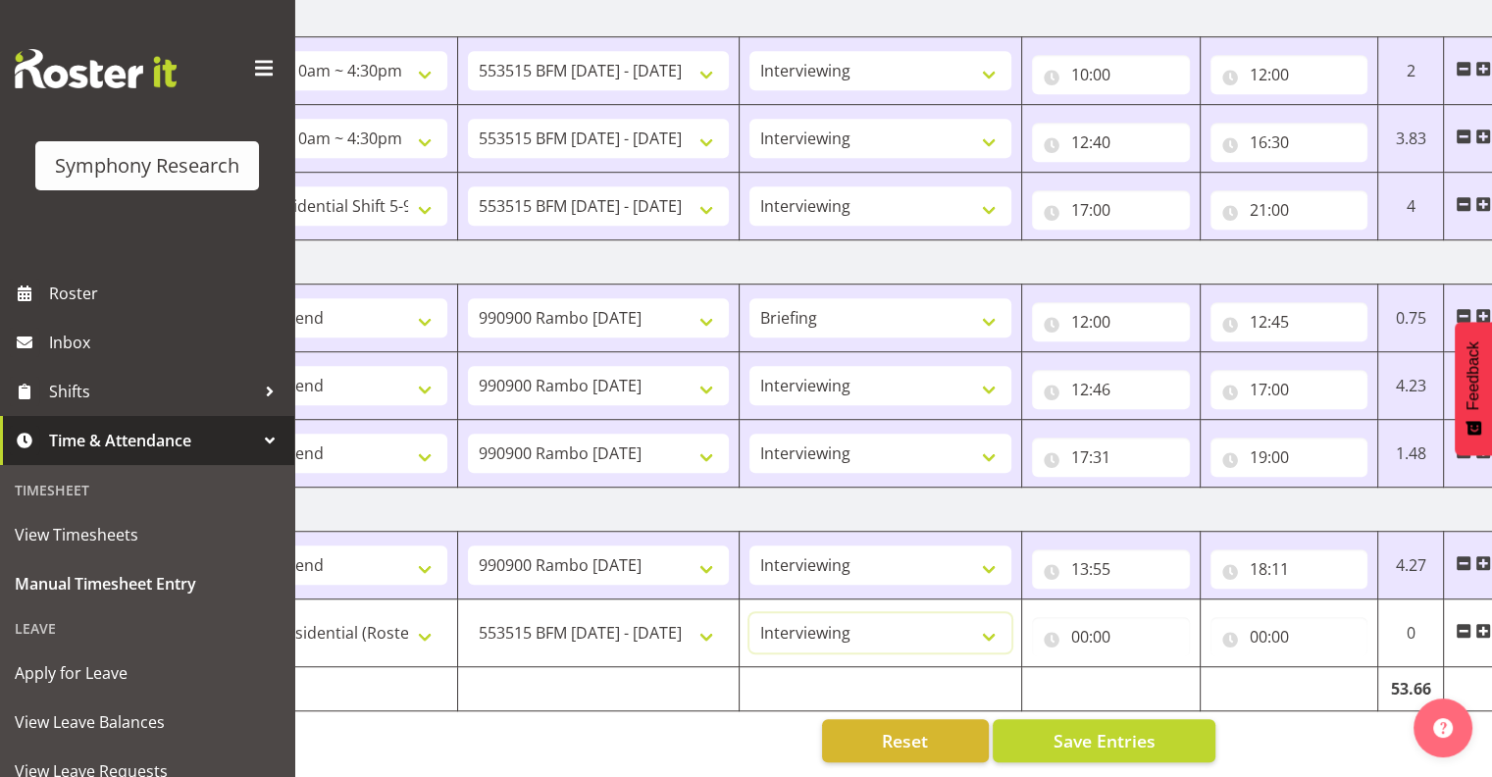
scroll to position [0, 254]
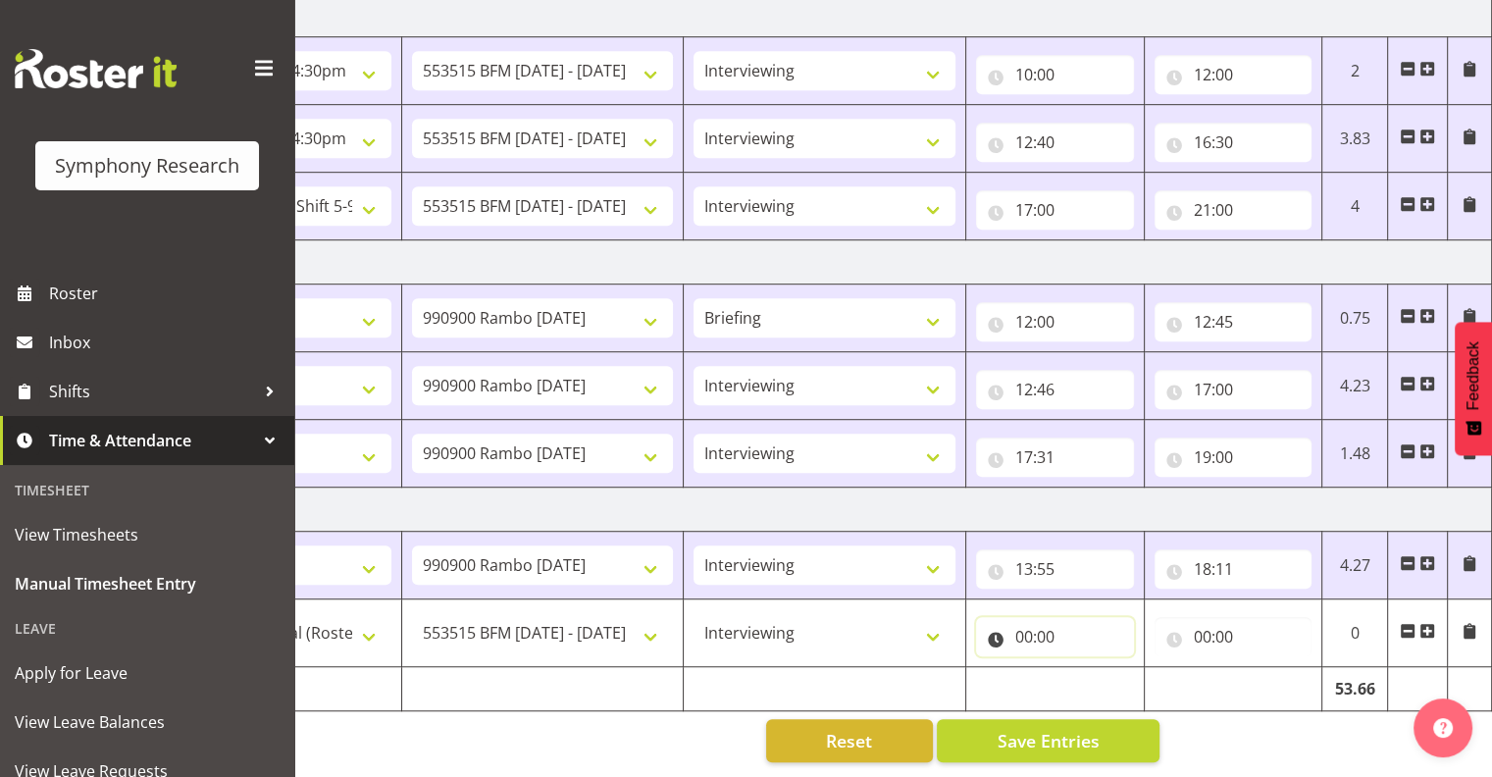
click at [1060, 619] on input "00:00" at bounding box center [1055, 636] width 158 height 39
click at [1106, 673] on select "00 01 02 03 04 05 06 07 08 09 10 11 12 13 14 15 16 17 18 19 20 21 22 23" at bounding box center [1109, 687] width 44 height 39
select select "18"
click at [1087, 668] on select "00 01 02 03 04 05 06 07 08 09 10 11 12 13 14 15 16 17 18 19 20 21 22 23" at bounding box center [1109, 687] width 44 height 39
type input "18:00"
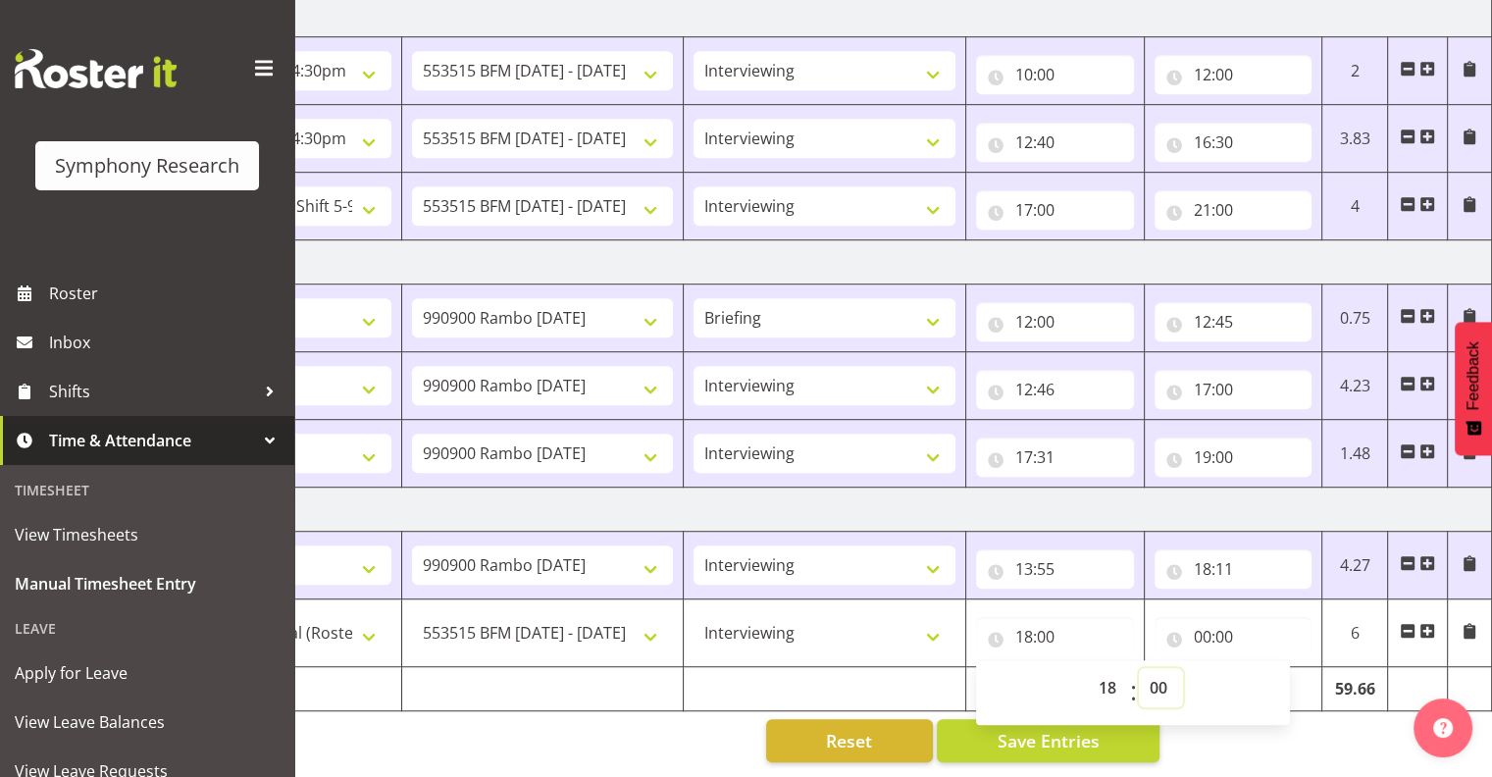
click at [1154, 668] on select "00 01 02 03 04 05 06 07 08 09 10 11 12 13 14 15 16 17 18 19 20 21 22 23 24 25 2…" at bounding box center [1160, 687] width 44 height 39
select select "15"
click at [1138, 668] on select "00 01 02 03 04 05 06 07 08 09 10 11 12 13 14 15 16 17 18 19 20 21 22 23 24 25 2…" at bounding box center [1160, 687] width 44 height 39
type input "18:15"
click at [1215, 617] on input "00:00" at bounding box center [1233, 636] width 158 height 39
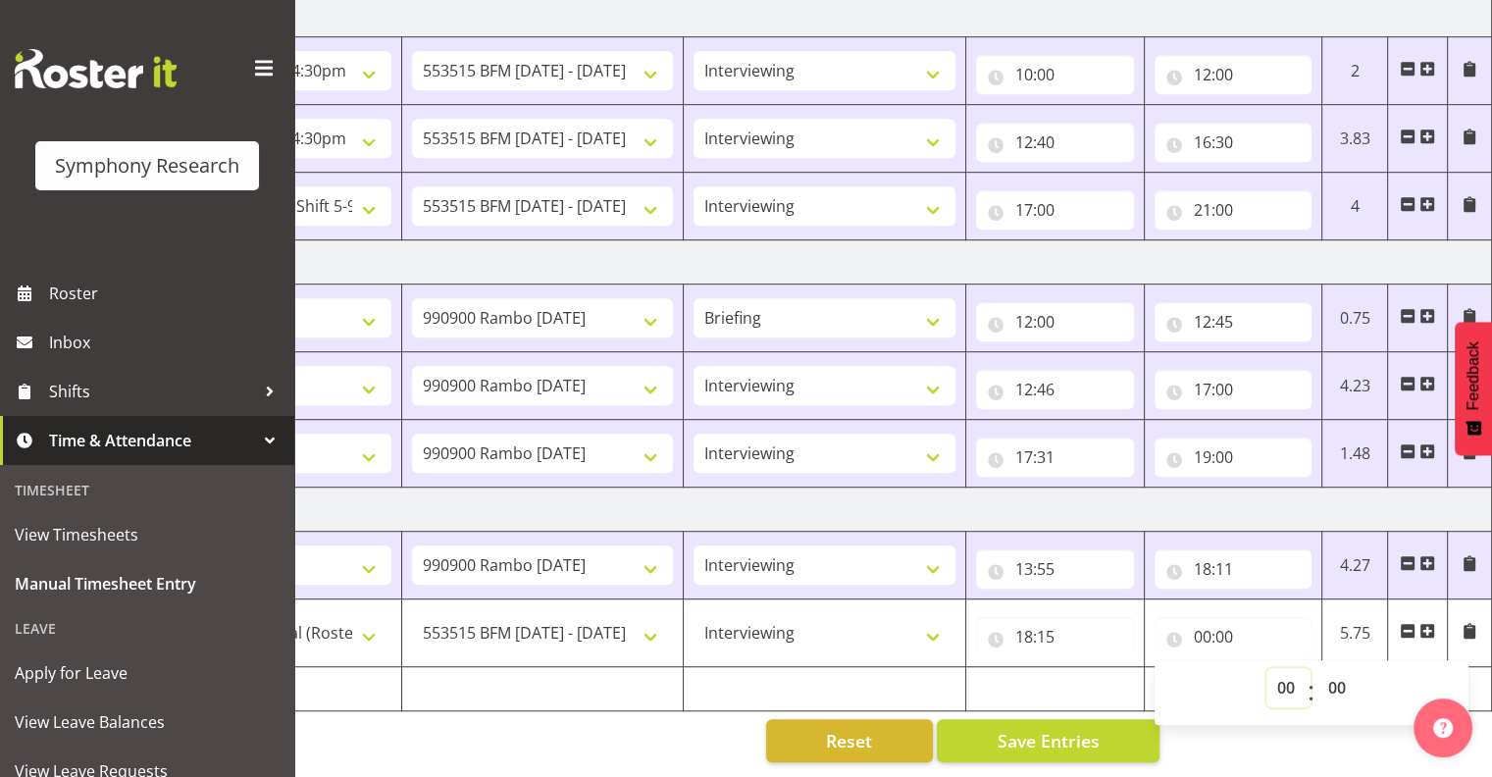
click at [1280, 668] on select "00 01 02 03 04 05 06 07 08 09 10 11 12 13 14 15 16 17 18 19 20 21 22 23" at bounding box center [1288, 687] width 44 height 39
select select "19"
click at [1266, 668] on select "00 01 02 03 04 05 06 07 08 09 10 11 12 13 14 15 16 17 18 19 20 21 22 23" at bounding box center [1288, 687] width 44 height 39
type input "19:00"
click at [1060, 728] on span "Save Entries" at bounding box center [1047, 740] width 102 height 25
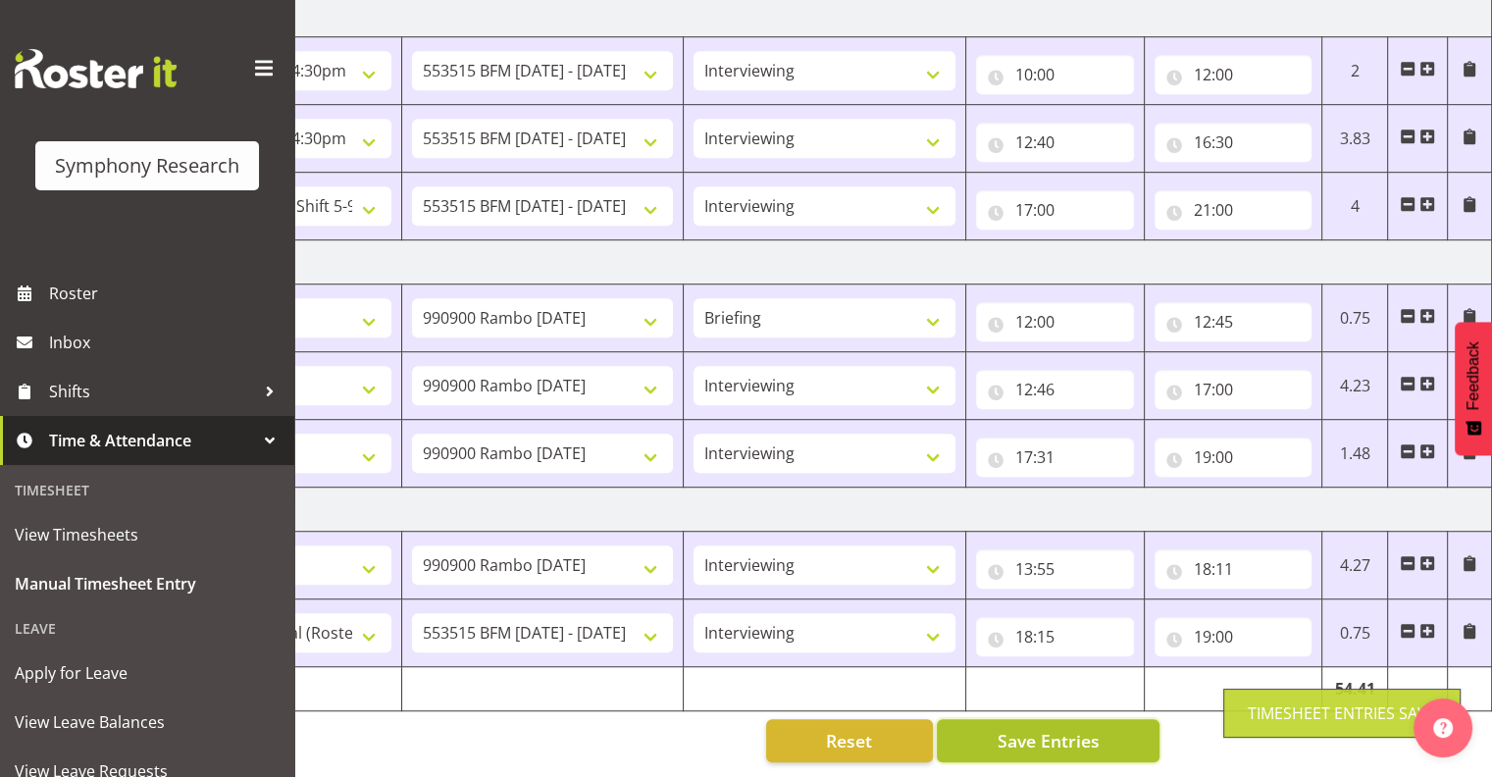
click at [1058, 728] on span "Save Entries" at bounding box center [1047, 740] width 102 height 25
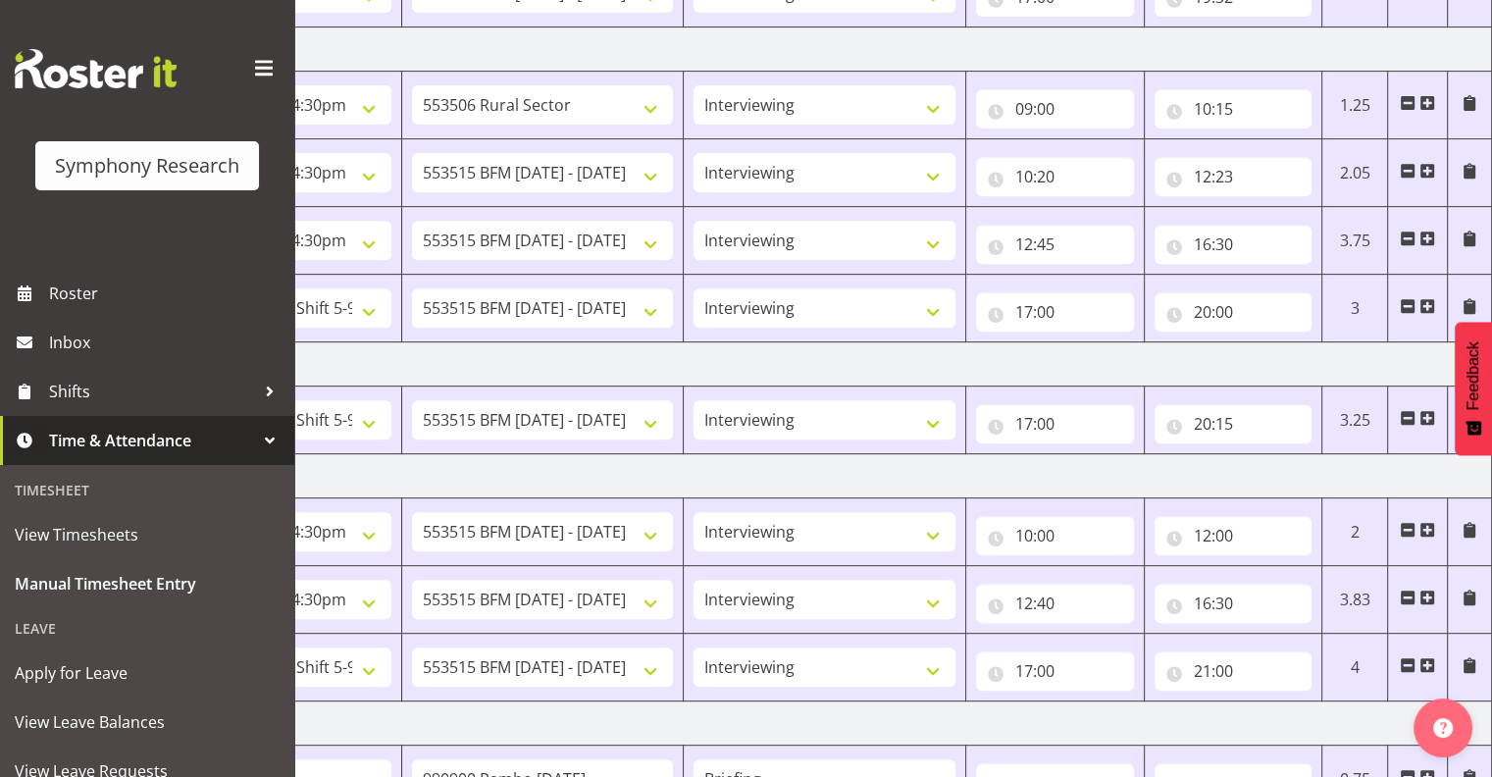
scroll to position [1246, 0]
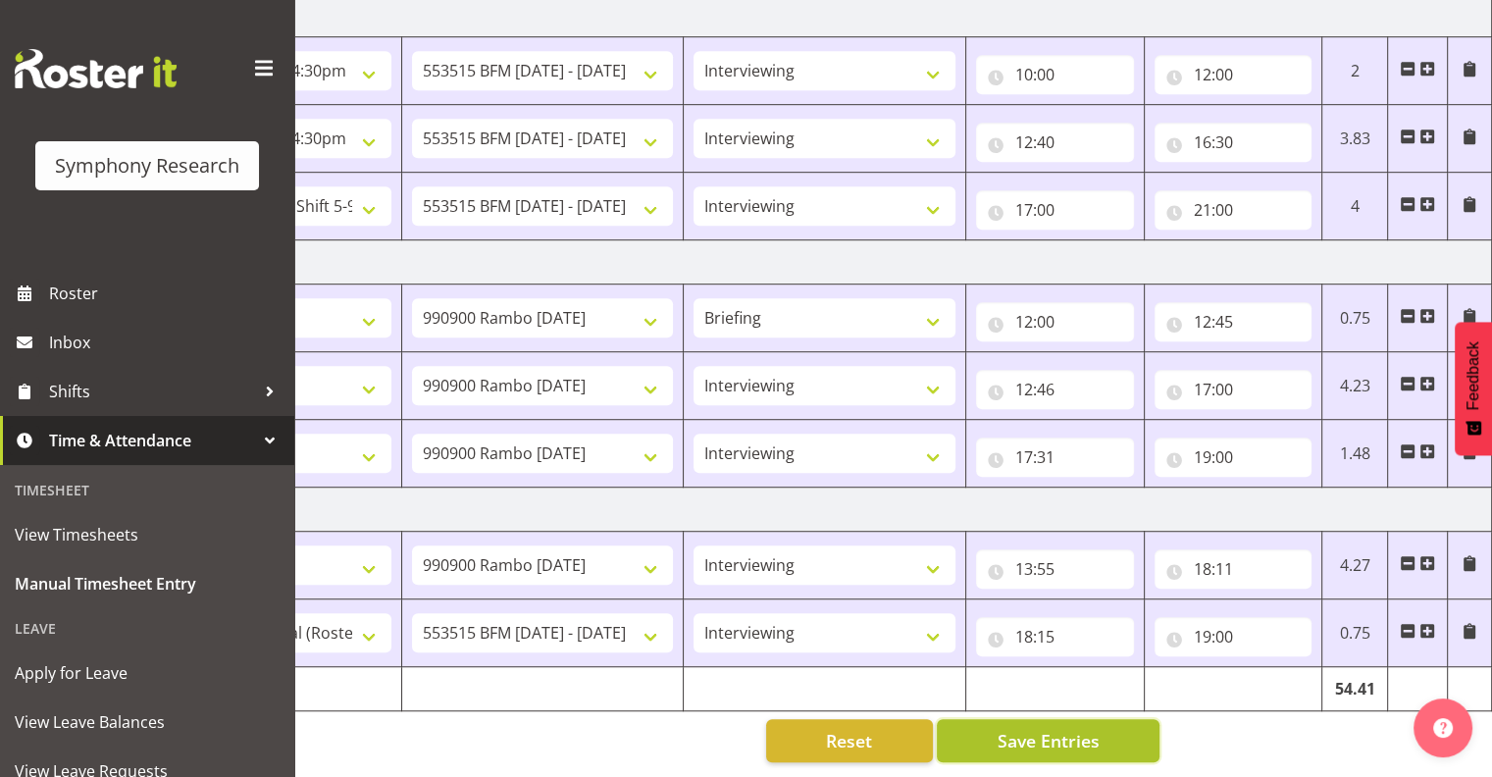
click at [1043, 728] on span "Save Entries" at bounding box center [1047, 740] width 102 height 25
click at [1026, 728] on span "Save Entries" at bounding box center [1047, 740] width 102 height 25
click at [1032, 731] on span "Save Entries" at bounding box center [1047, 740] width 102 height 25
drag, startPoint x: 1033, startPoint y: 724, endPoint x: 1039, endPoint y: 710, distance: 15.3
click at [1034, 728] on span "Save Entries" at bounding box center [1047, 740] width 102 height 25
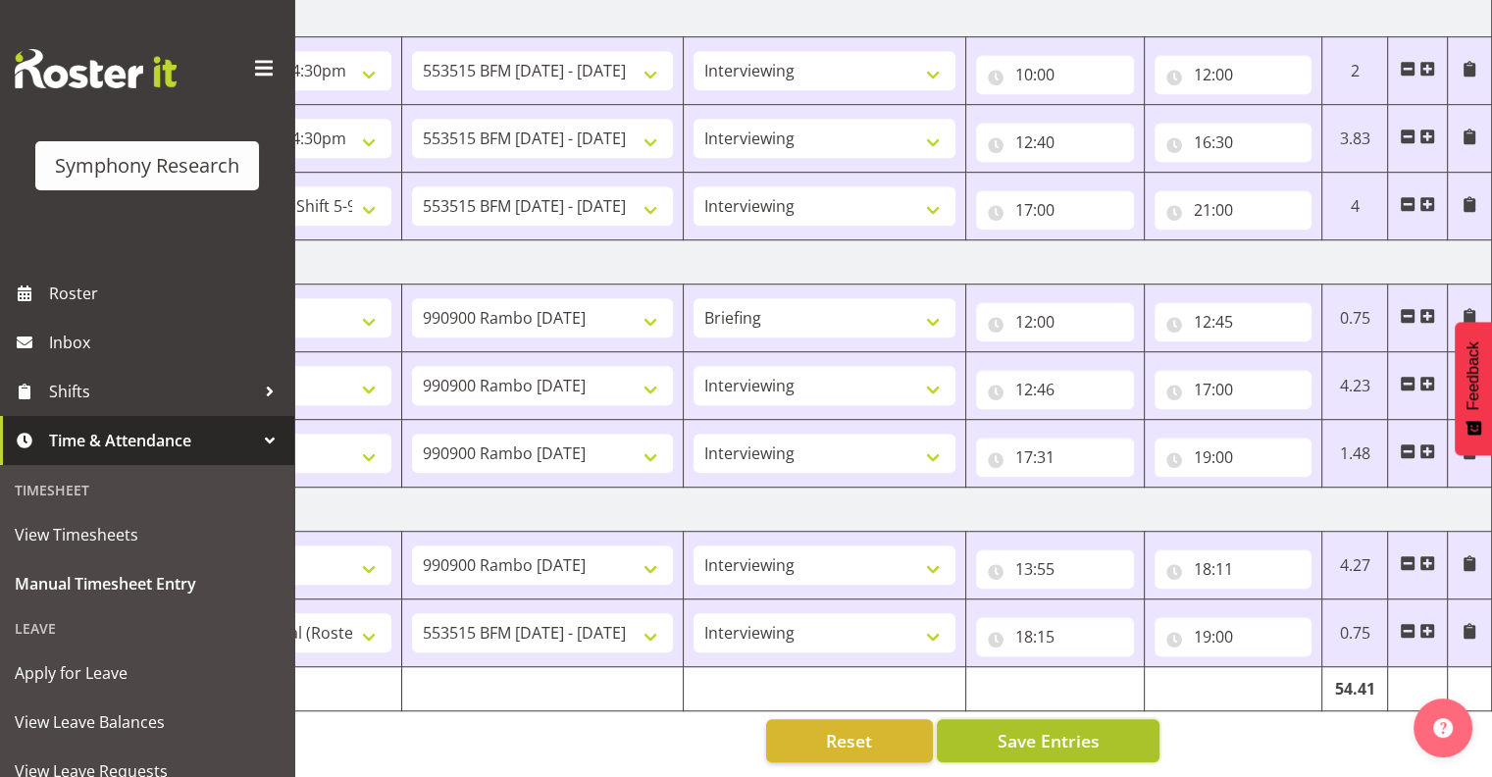
drag, startPoint x: 1047, startPoint y: 723, endPoint x: 1062, endPoint y: 718, distance: 15.5
click at [1049, 728] on span "Save Entries" at bounding box center [1047, 740] width 102 height 25
